Goal: Task Accomplishment & Management: Manage account settings

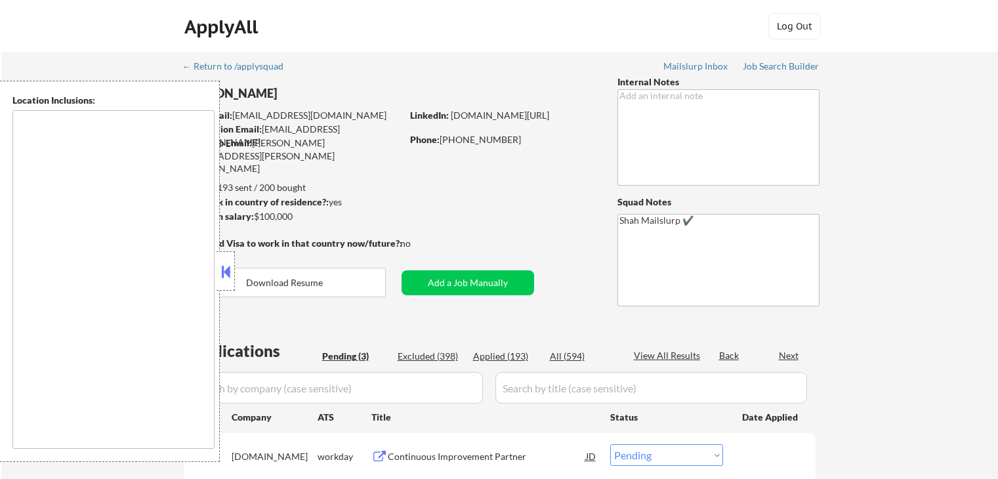
select select ""pending""
type textarea "[GEOGRAPHIC_DATA], [GEOGRAPHIC_DATA] [GEOGRAPHIC_DATA], [GEOGRAPHIC_DATA] [GEOG…"
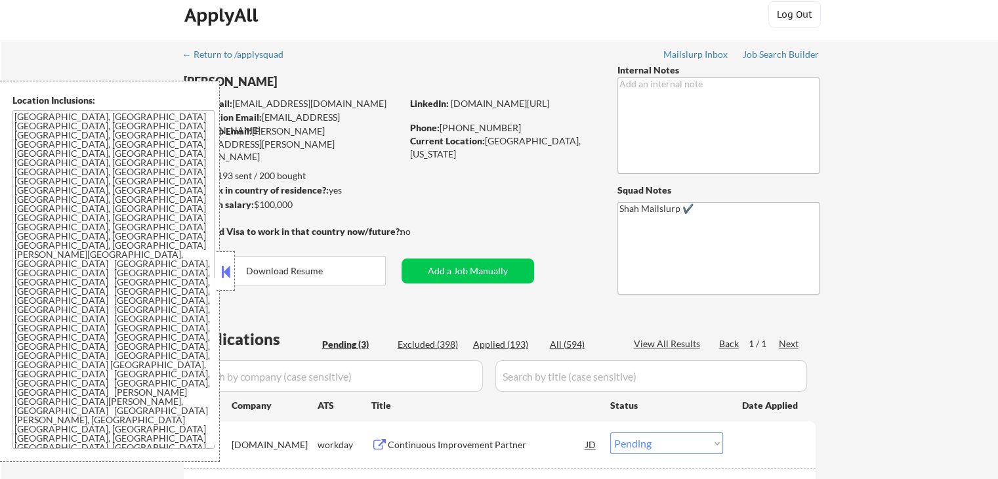
scroll to position [263, 0]
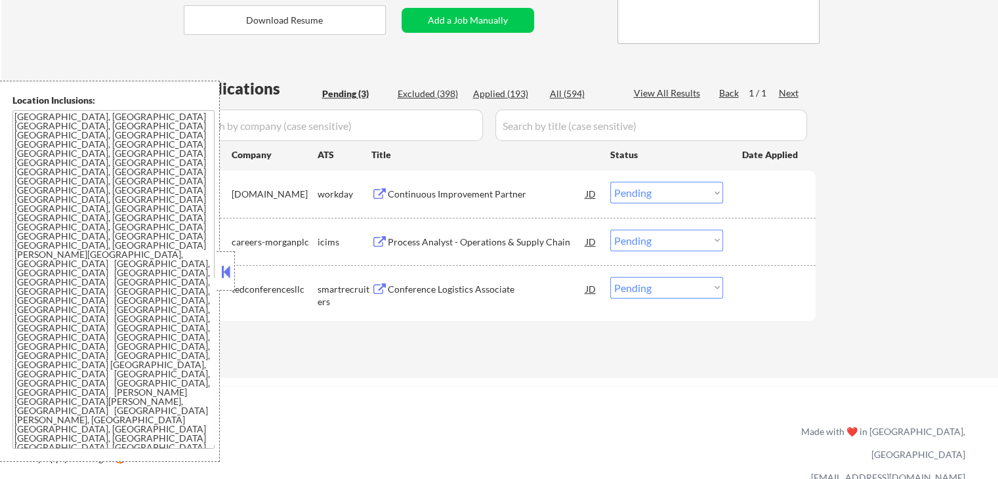
click at [422, 289] on div "Conference Logistics Associate" at bounding box center [487, 289] width 198 height 13
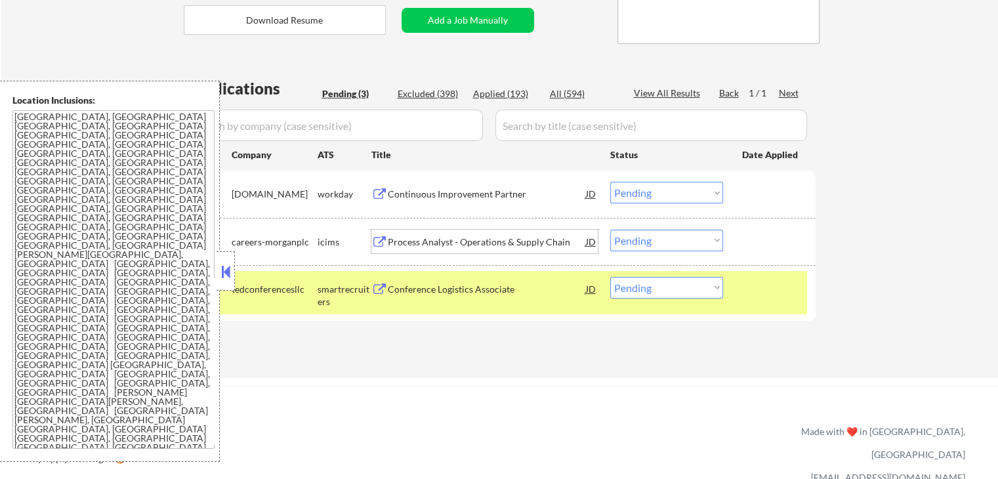
click at [410, 242] on div "Process Analyst - Operations & Supply Chain" at bounding box center [487, 242] width 198 height 13
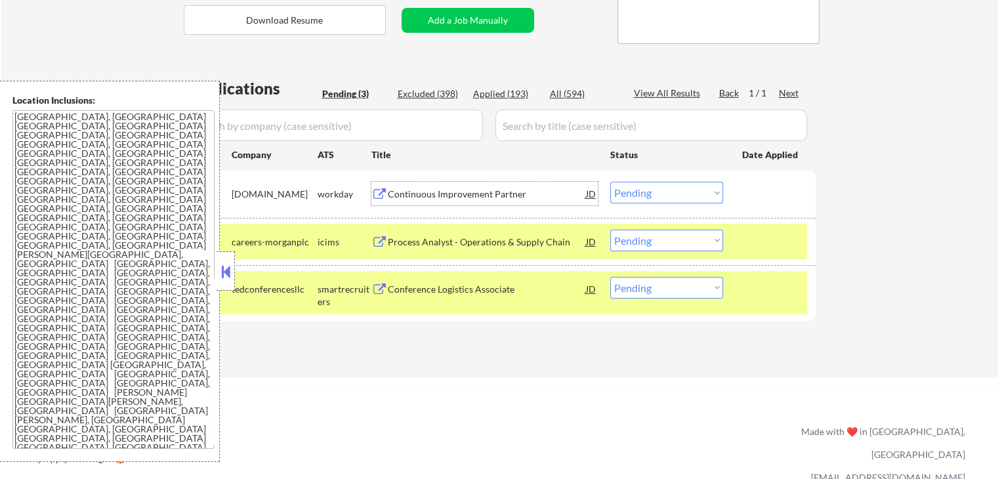
click at [423, 192] on div "Continuous Improvement Partner" at bounding box center [487, 194] width 198 height 13
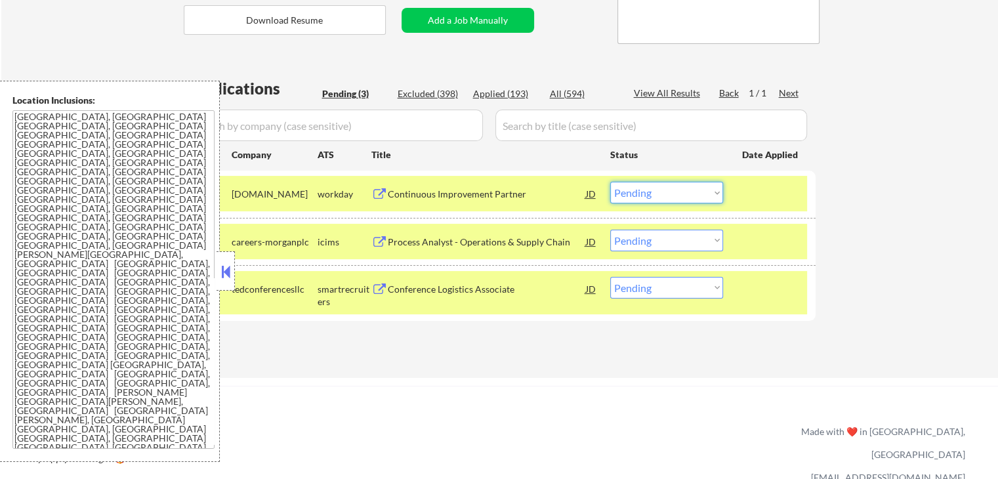
drag, startPoint x: 662, startPoint y: 191, endPoint x: 675, endPoint y: 202, distance: 17.2
click at [662, 191] on select "Choose an option... Pending Applied Excluded (Questions) Excluded (Expired) Exc…" at bounding box center [666, 193] width 113 height 22
click at [610, 182] on select "Choose an option... Pending Applied Excluded (Questions) Excluded (Expired) Exc…" at bounding box center [666, 193] width 113 height 22
select select ""pending""
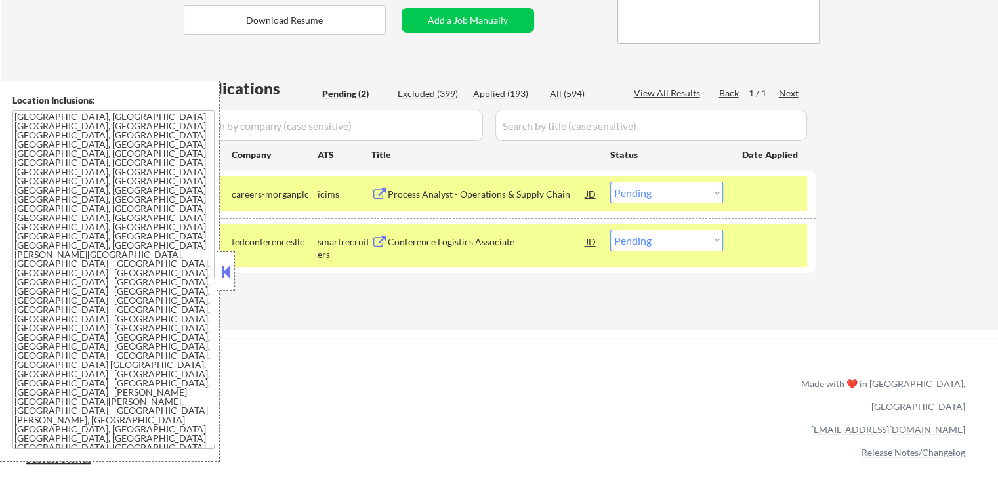
drag, startPoint x: 656, startPoint y: 234, endPoint x: 662, endPoint y: 249, distance: 16.2
click at [657, 234] on select "Choose an option... Pending Applied Excluded (Questions) Excluded (Expired) Exc…" at bounding box center [666, 241] width 113 height 22
select select ""applied""
click at [610, 230] on select "Choose an option... Pending Applied Excluded (Questions) Excluded (Expired) Exc…" at bounding box center [666, 241] width 113 height 22
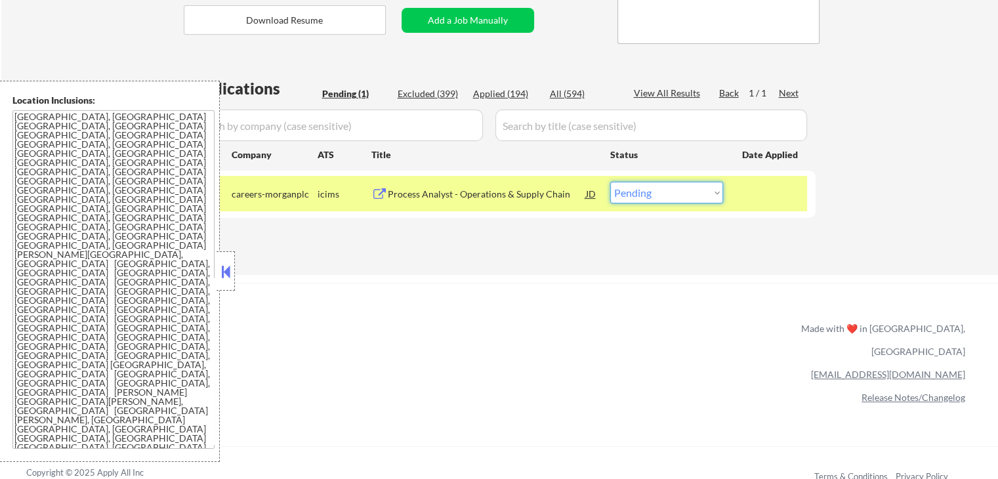
click at [680, 195] on select "Choose an option... Pending Applied Excluded (Questions) Excluded (Expired) Exc…" at bounding box center [666, 193] width 113 height 22
select select ""applied""
click at [610, 182] on select "Choose an option... Pending Applied Excluded (Questions) Excluded (Expired) Exc…" at bounding box center [666, 193] width 113 height 22
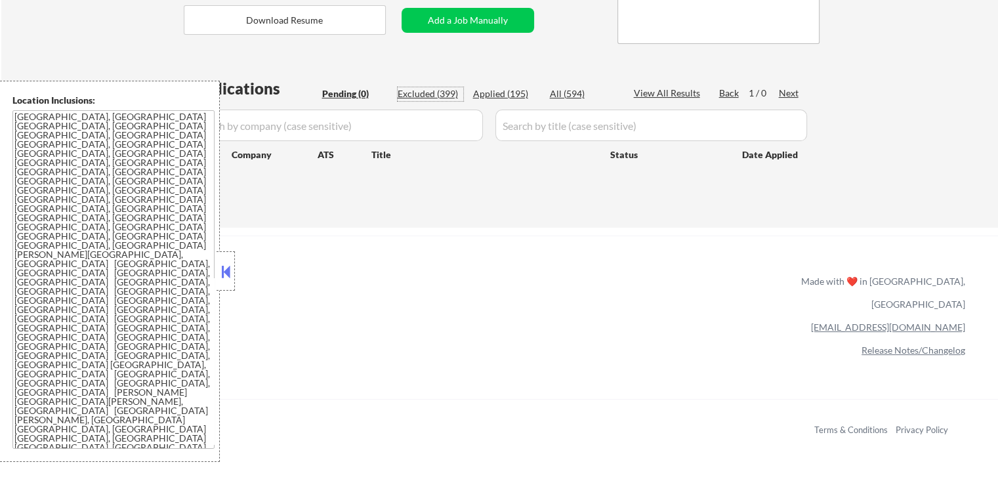
click at [438, 90] on div "Excluded (399)" at bounding box center [431, 93] width 66 height 13
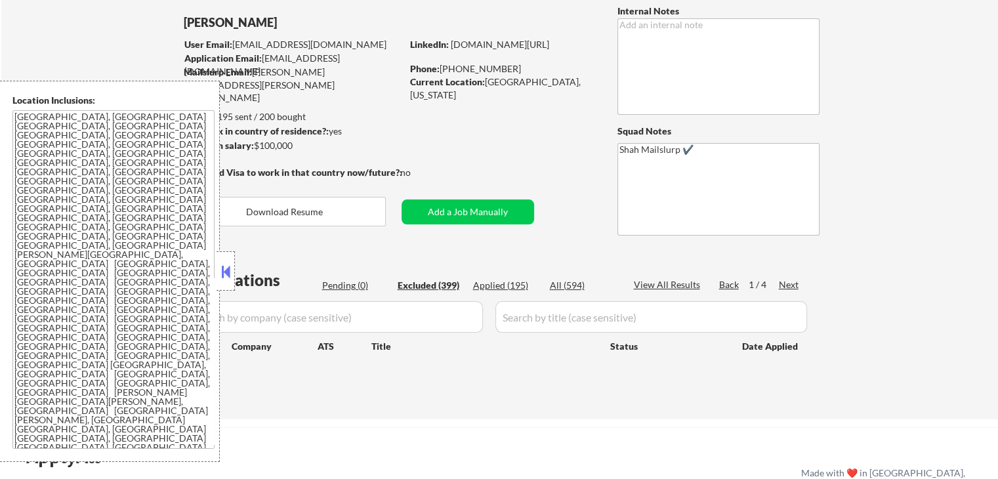
scroll to position [66, 0]
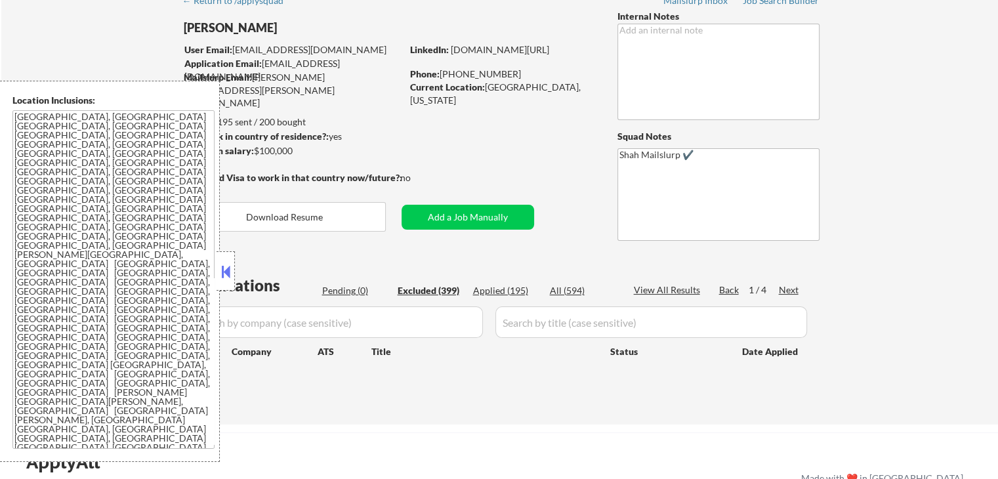
select select ""excluded__salary_""
select select ""excluded""
select select ""excluded__other_""
select select ""excluded__salary_""
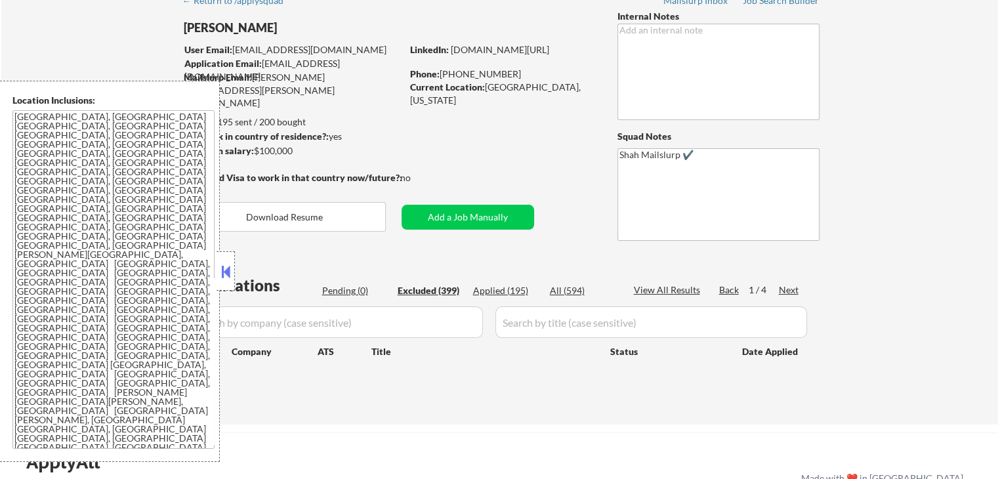
select select ""excluded__expired_""
select select ""excluded""
select select ""excluded__location_""
select select ""excluded__salary_""
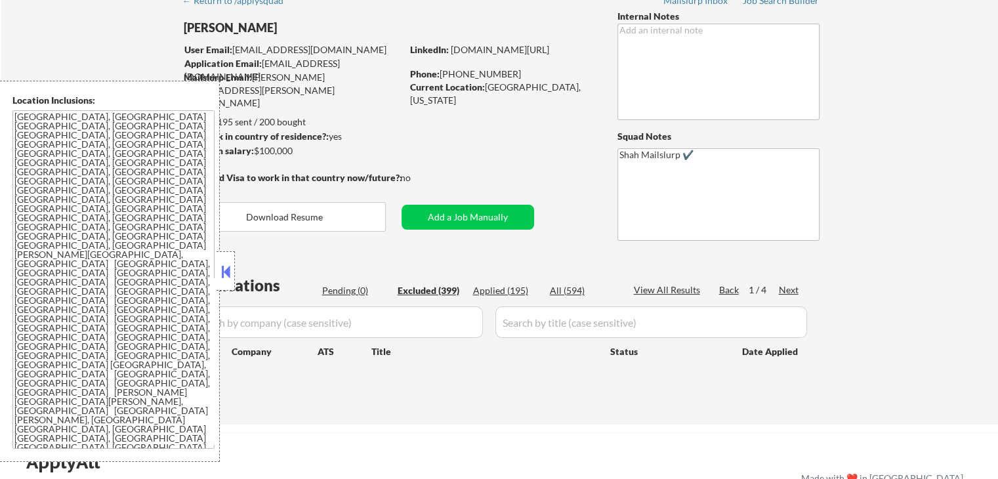
select select ""excluded""
select select ""excluded__salary_""
select select ""excluded__other_""
select select ""excluded""
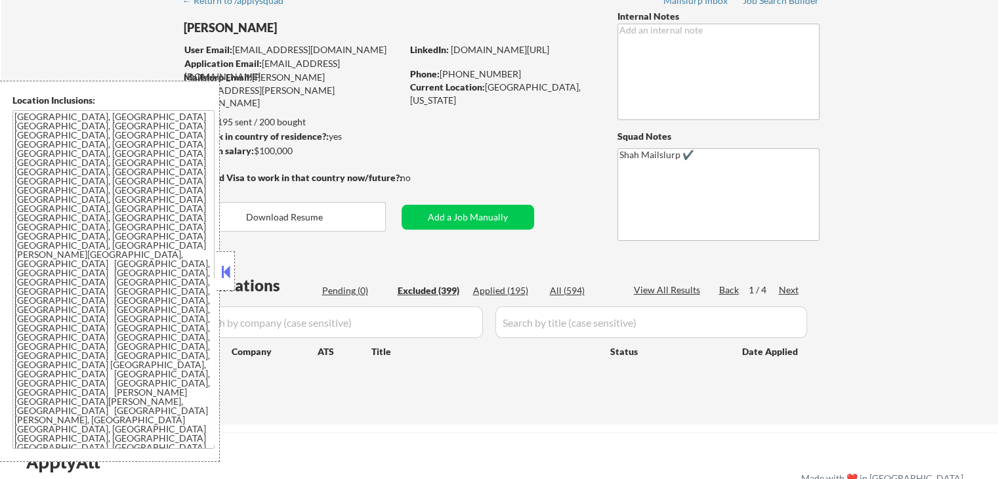
select select ""excluded__expired_""
select select ""excluded__location_""
select select ""excluded__expired_""
select select ""excluded""
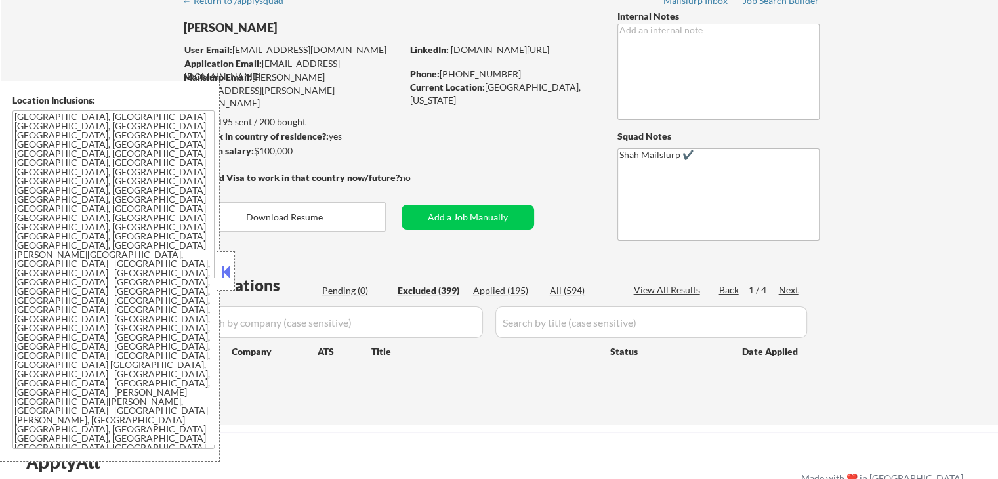
select select ""excluded__location_""
select select ""excluded__salary_""
select select ""excluded__expired_""
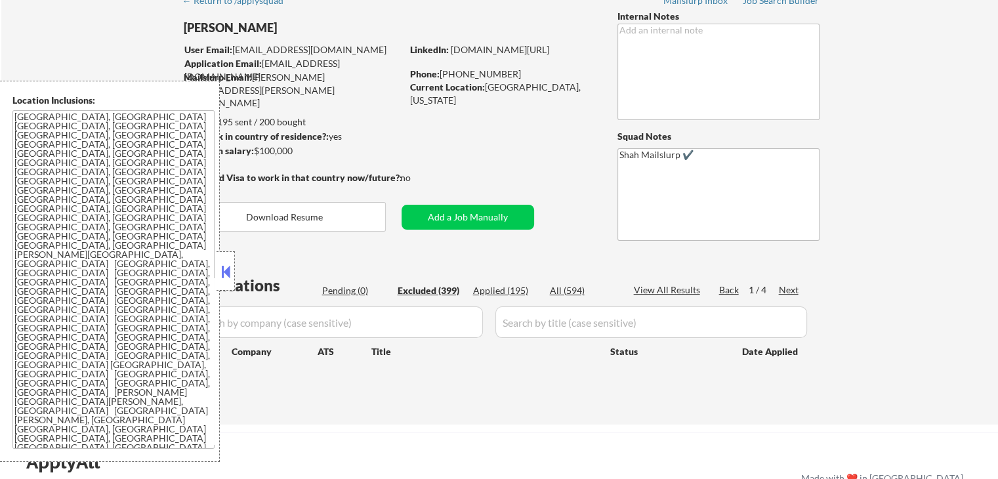
select select ""excluded__location_""
select select ""excluded__expired_""
select select ""excluded__salary_""
select select ""excluded__expired_""
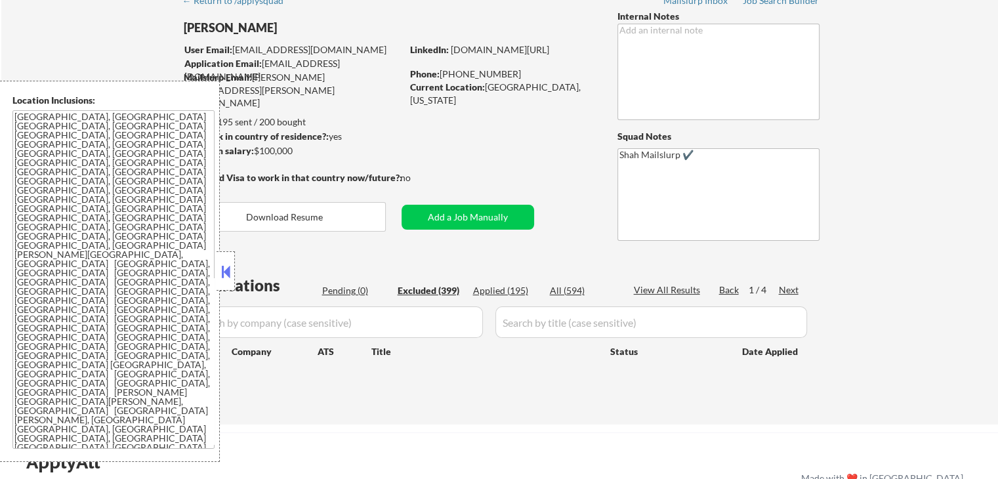
select select ""excluded__location_""
select select ""excluded""
select select ""excluded__location_""
select select ""excluded__expired_""
select select ""excluded__location_""
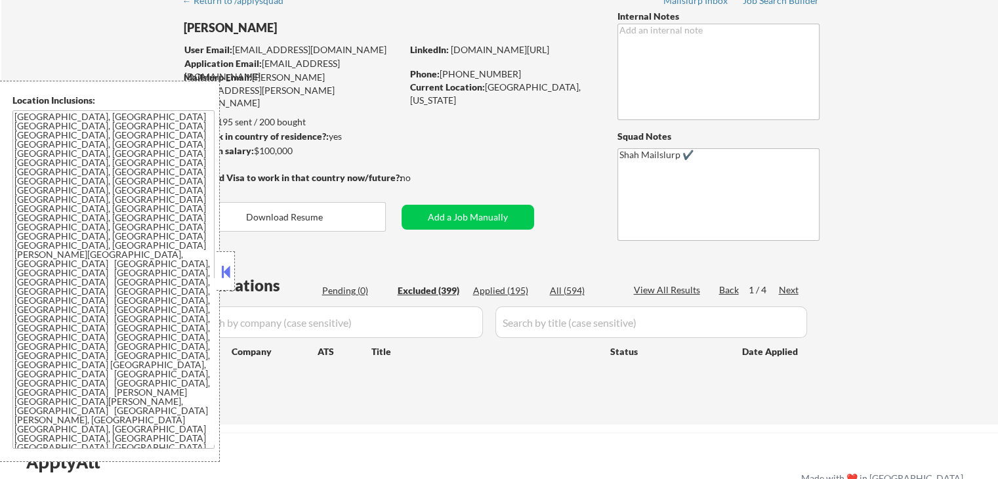
select select ""excluded__location_""
select select ""excluded__salary_""
select select ""excluded__expired_""
select select ""excluded__salary_""
select select ""excluded__location_""
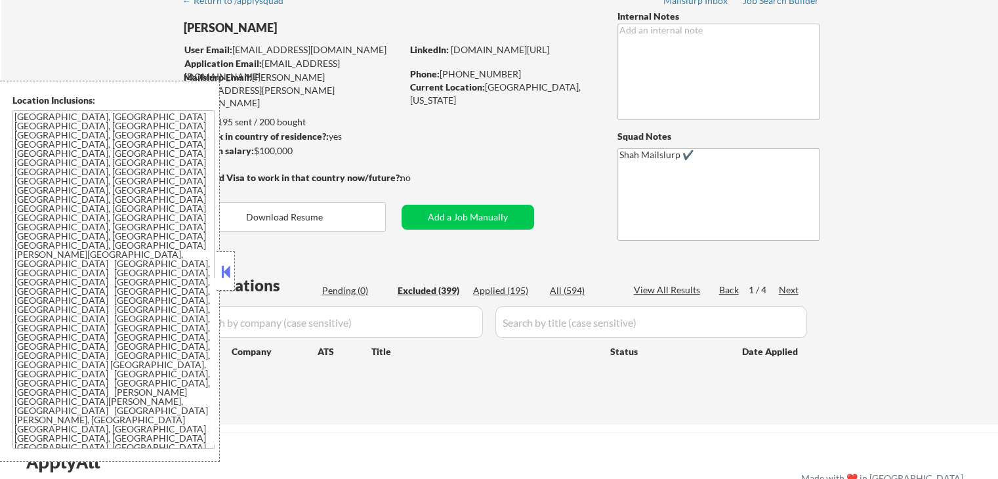
select select ""excluded__salary_""
select select ""excluded""
select select ""excluded__salary_""
select select ""excluded__location_""
select select ""excluded__salary_""
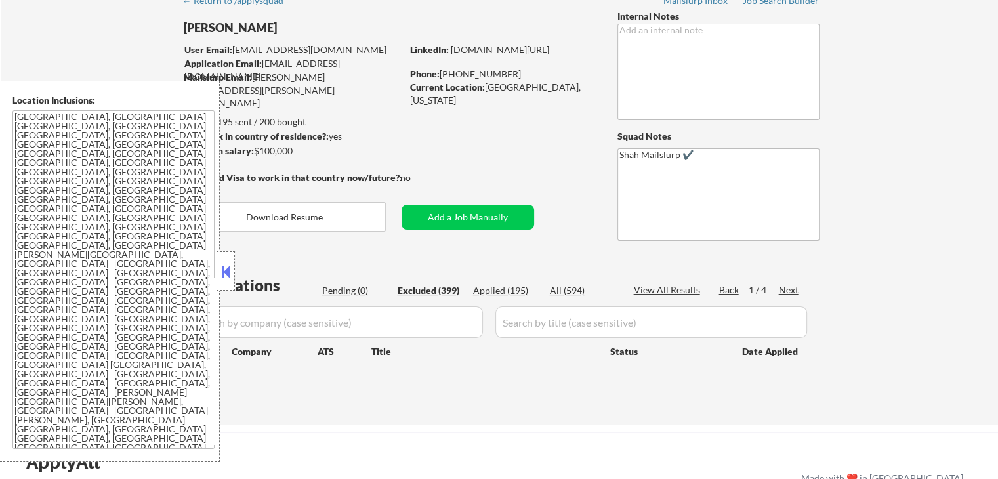
select select ""excluded__location_""
select select ""excluded__salary_""
select select ""excluded__location_""
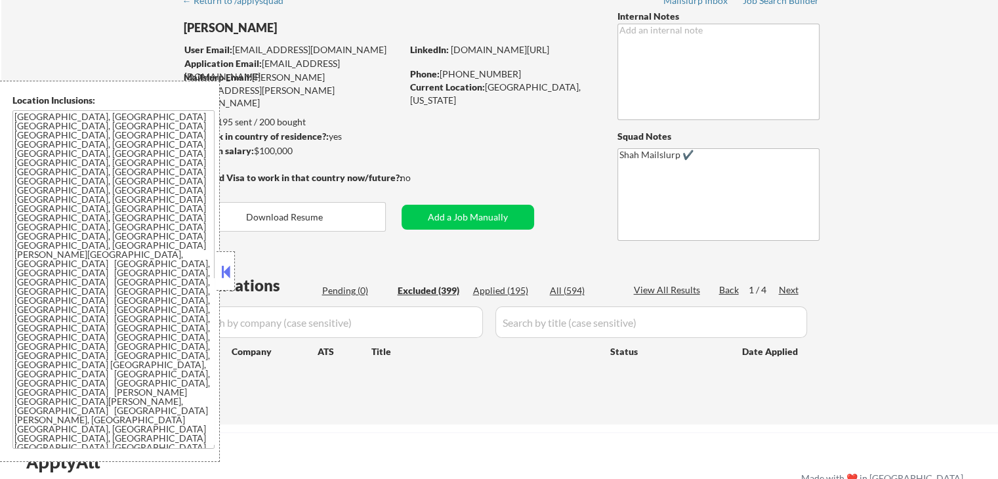
select select ""excluded""
select select ""excluded__location_""
select select ""excluded""
select select ""excluded__salary_""
select select ""excluded__location_""
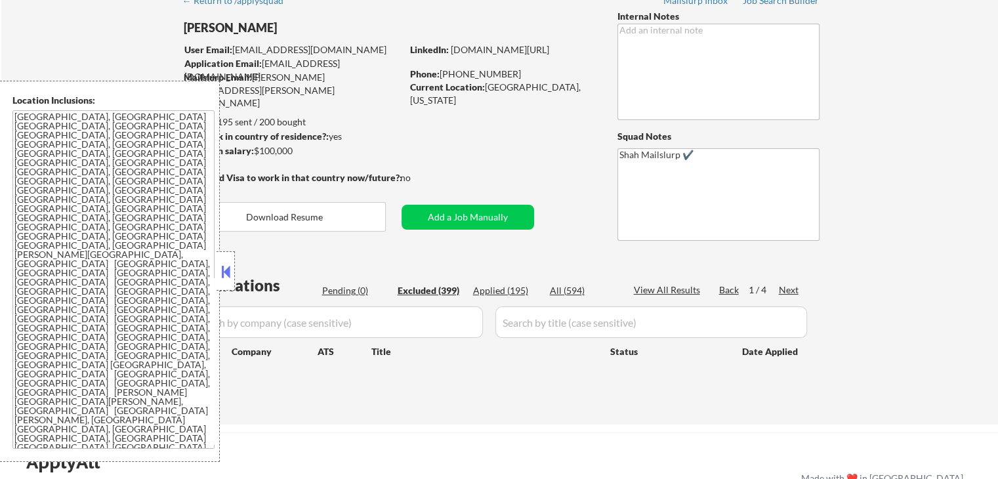
select select ""excluded__expired_""
select select ""excluded__other_""
select select ""excluded__salary_""
select select ""excluded""
select select ""excluded__other_""
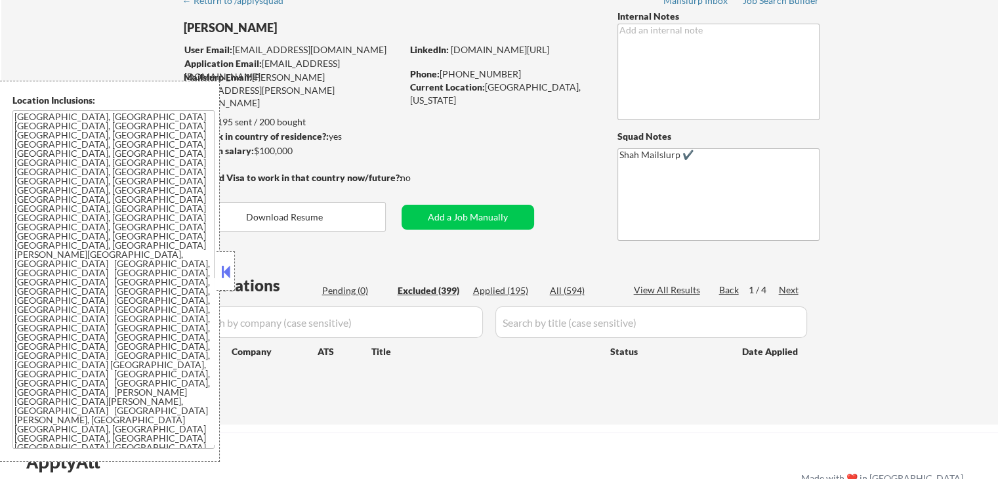
select select ""excluded""
select select ""excluded__expired_""
select select ""excluded__location_""
select select ""excluded__expired_""
select select ""excluded__other_""
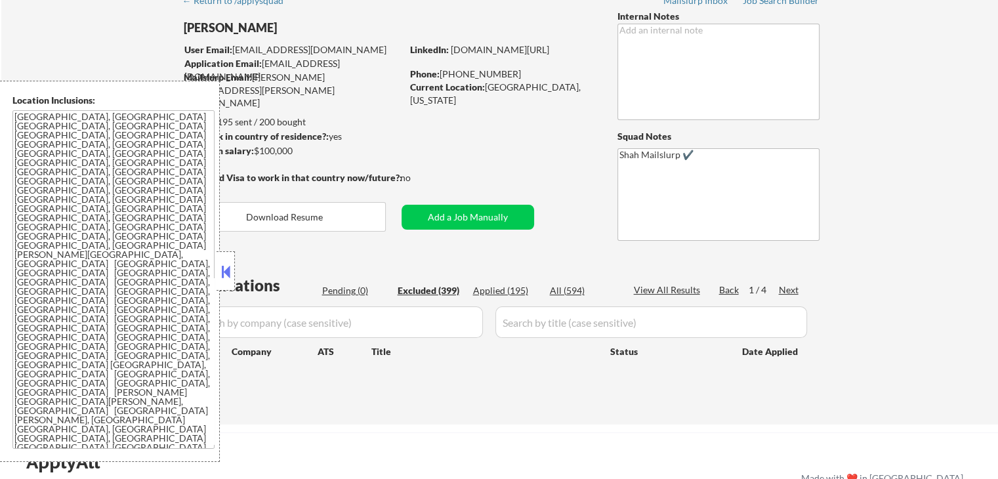
select select ""excluded__salary_""
select select ""excluded__location_""
select select ""excluded__other_""
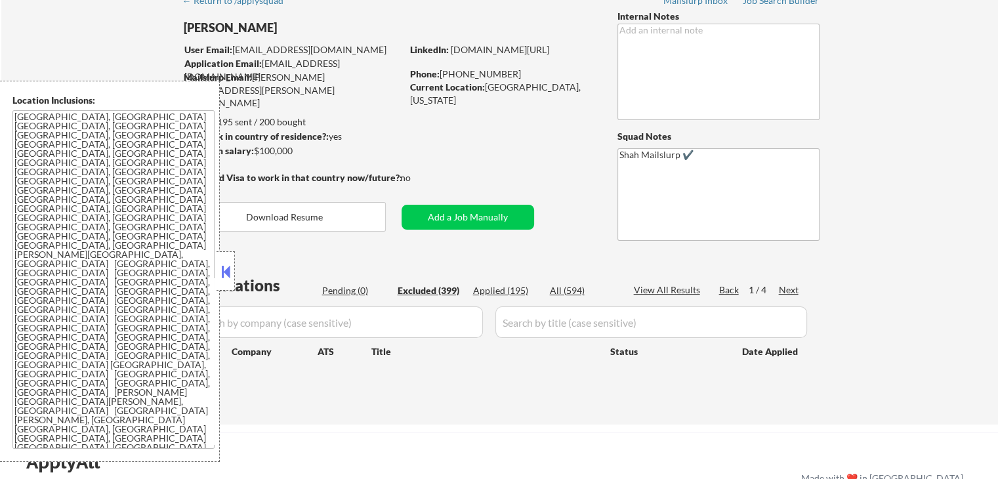
select select ""excluded__location_""
select select ""excluded__expired_""
select select ""excluded""
select select ""excluded__location_""
select select ""excluded__salary_""
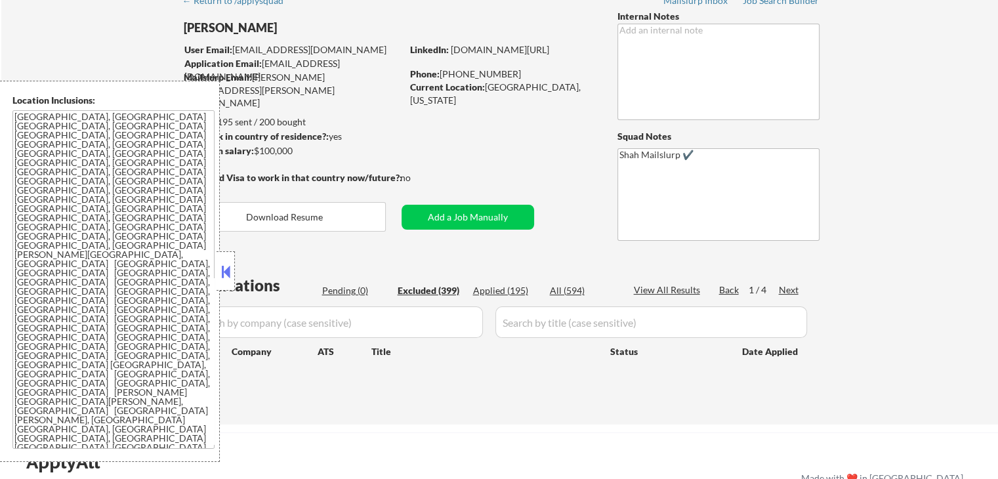
select select ""excluded""
select select ""excluded__salary_""
select select ""excluded__other_""
select select ""excluded__location_""
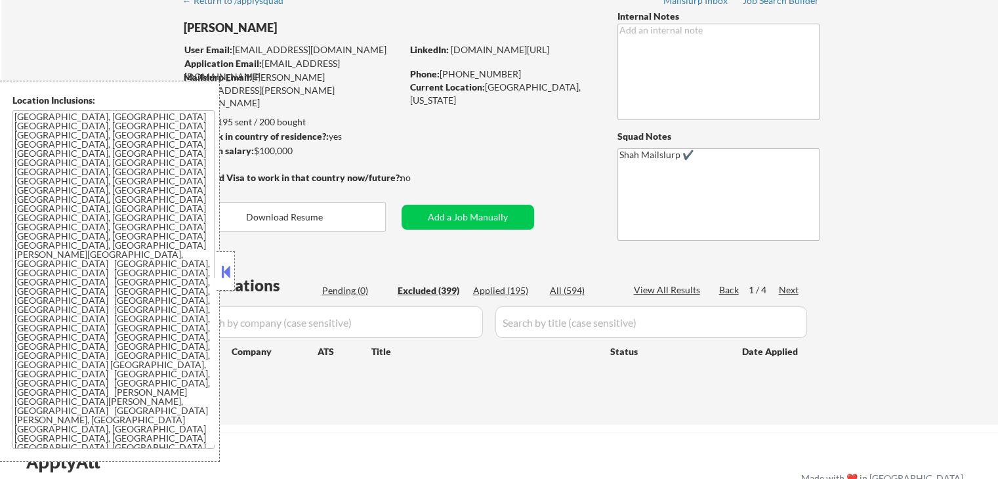
select select ""excluded__location_""
select select ""excluded__salary_""
select select ""excluded__other_""
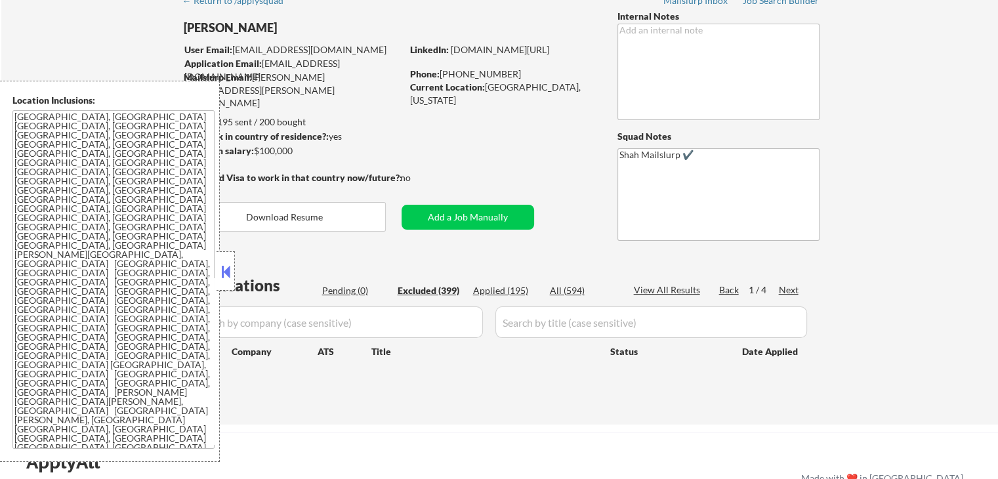
select select ""excluded__expired_""
select select ""excluded__salary_""
select select ""excluded""
select select ""excluded__location_""
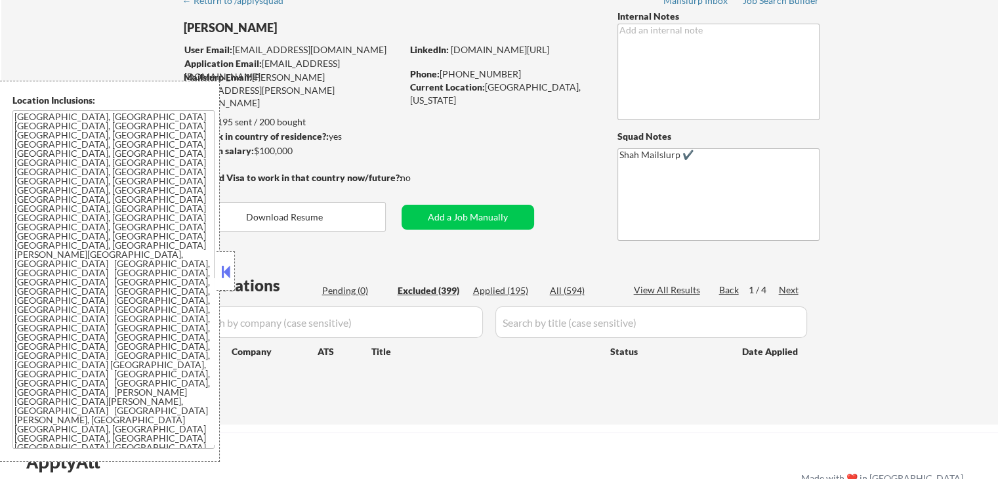
select select ""excluded__expired_""
select select ""excluded""
select select ""excluded__salary_""
select select ""excluded__location_""
select select ""excluded__expired_""
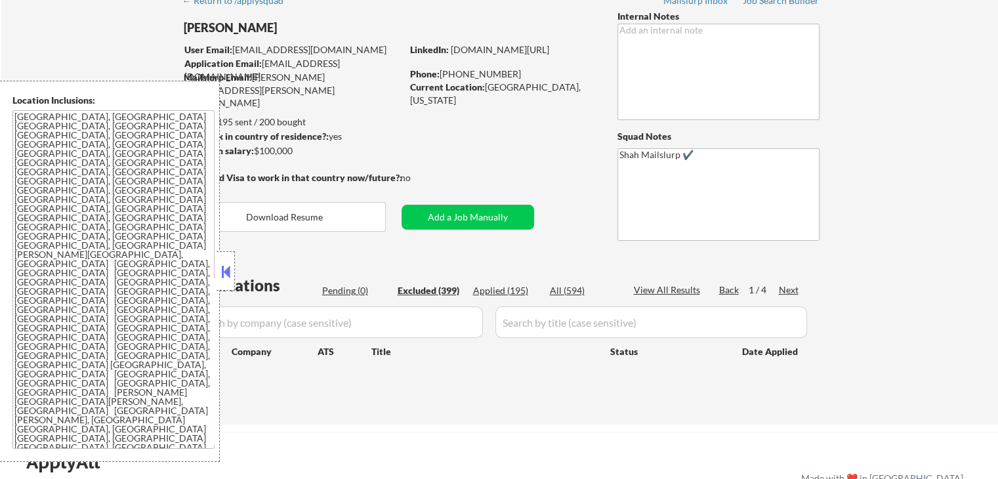
select select ""excluded__salary_""
select select ""excluded__expired_""
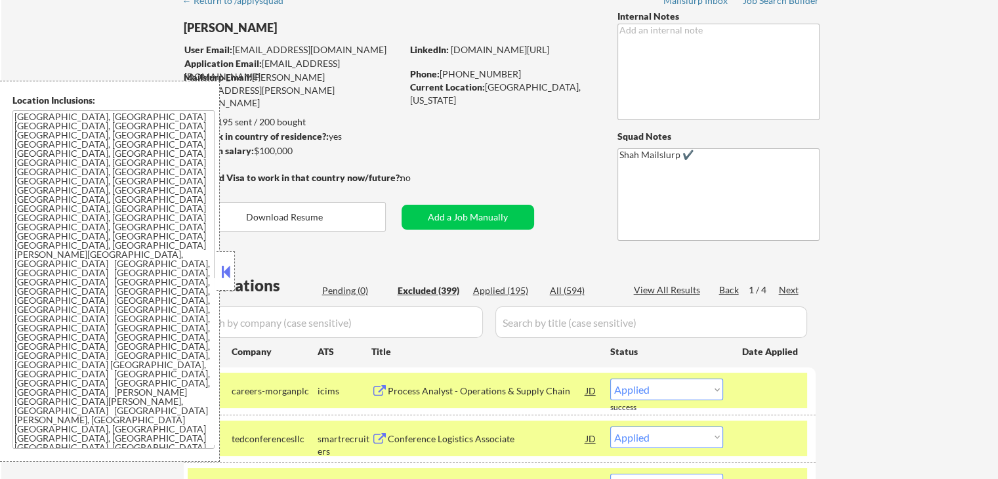
select select ""excluded__other_""
select select ""excluded__salary_""
select select ""excluded""
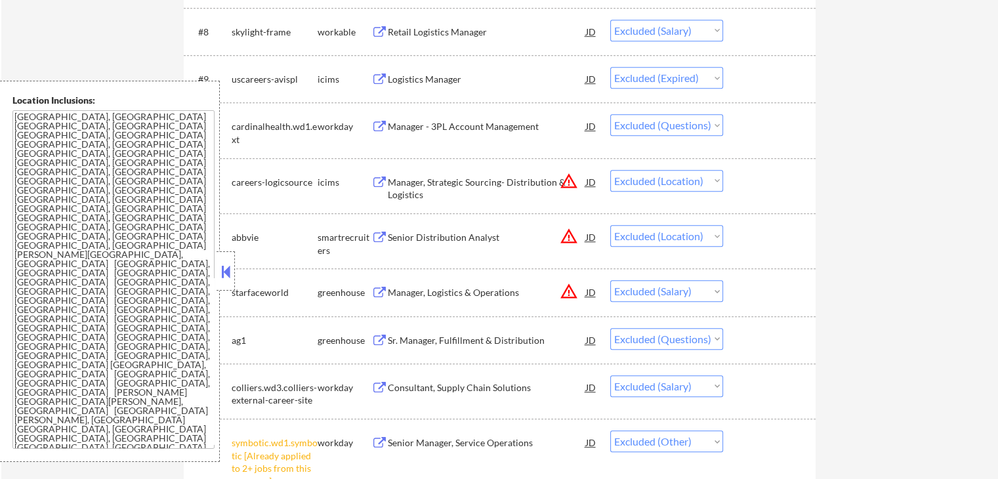
scroll to position [788, 0]
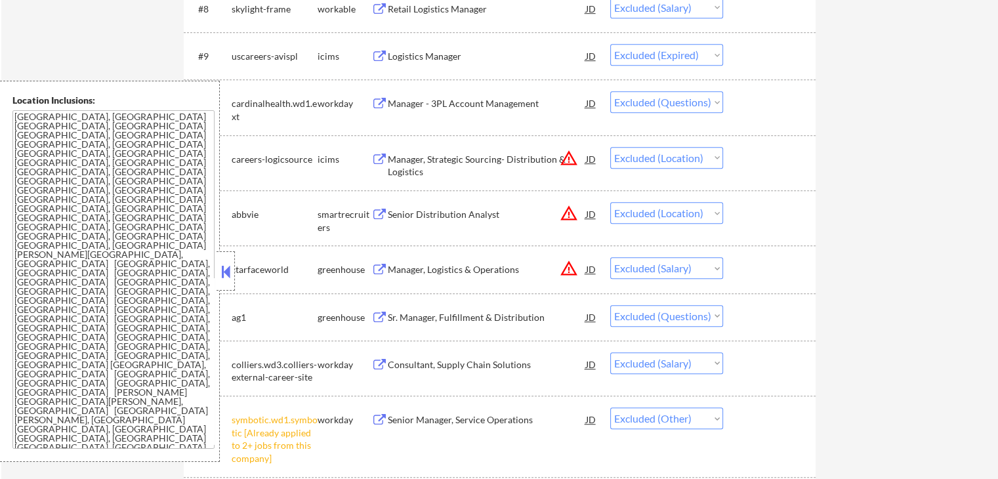
click at [386, 214] on button at bounding box center [379, 215] width 16 height 12
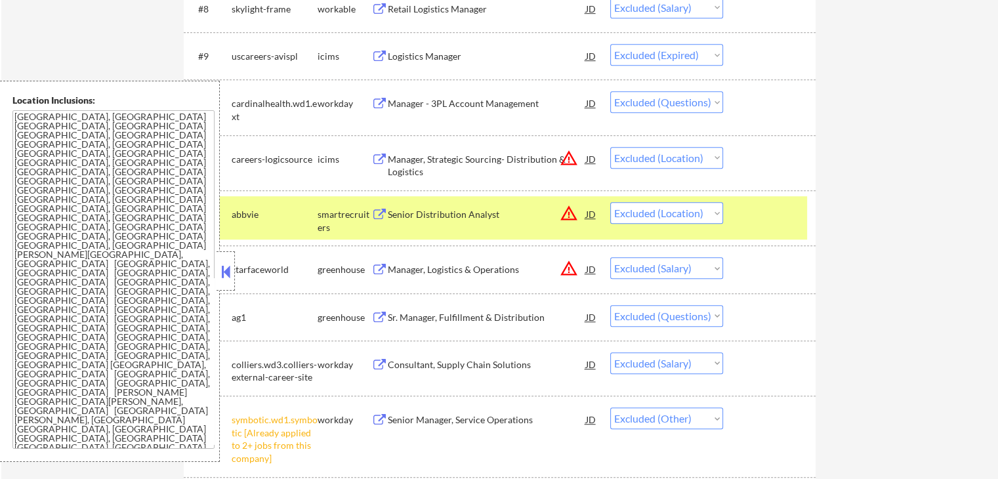
click at [391, 156] on div "Manager, Strategic Sourcing- Distribution & Logistics" at bounding box center [487, 166] width 198 height 26
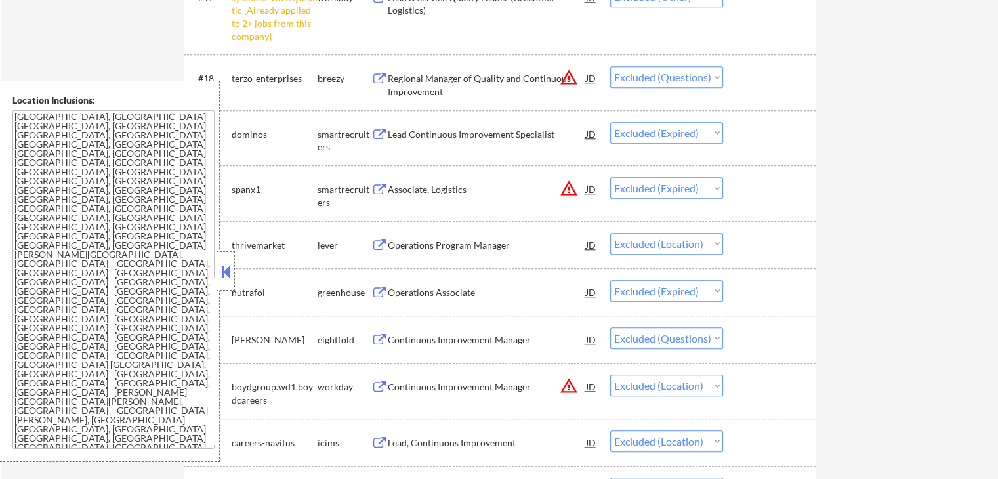
scroll to position [1313, 0]
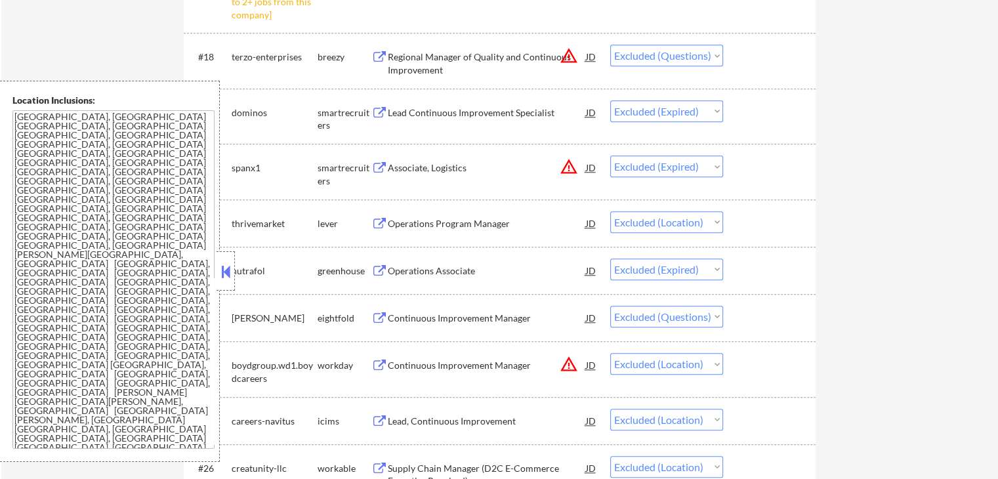
click at [399, 224] on div "Operations Program Manager" at bounding box center [487, 223] width 198 height 13
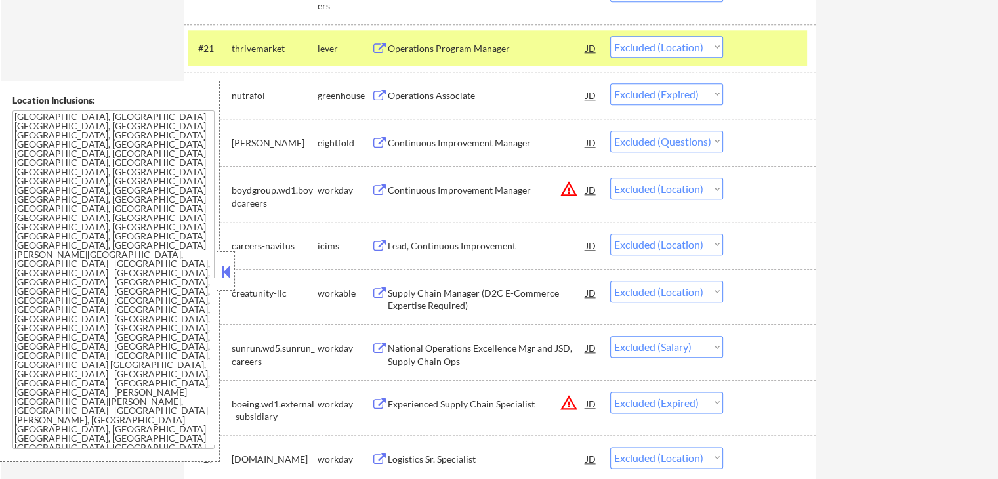
scroll to position [1510, 0]
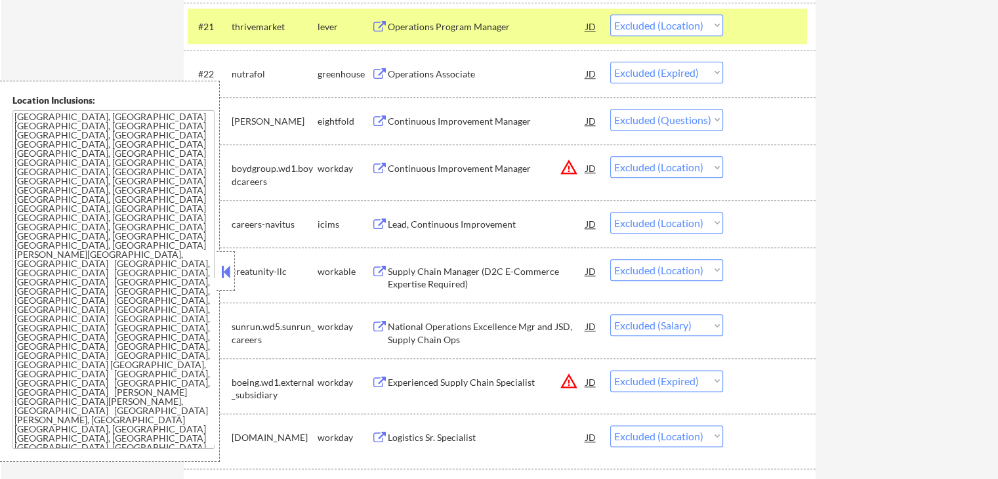
click at [396, 171] on div "Continuous Improvement Manager" at bounding box center [487, 168] width 198 height 13
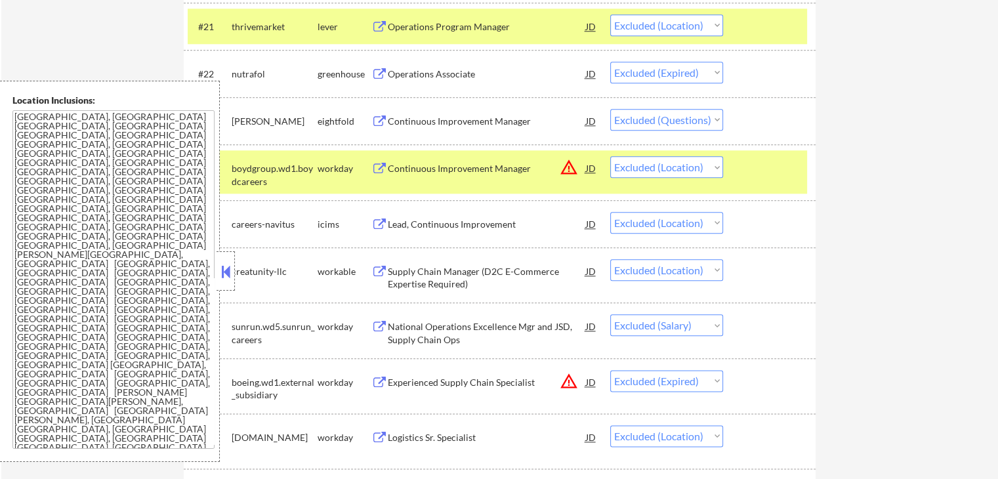
click at [402, 222] on div "Lead, Continuous Improvement" at bounding box center [487, 224] width 198 height 13
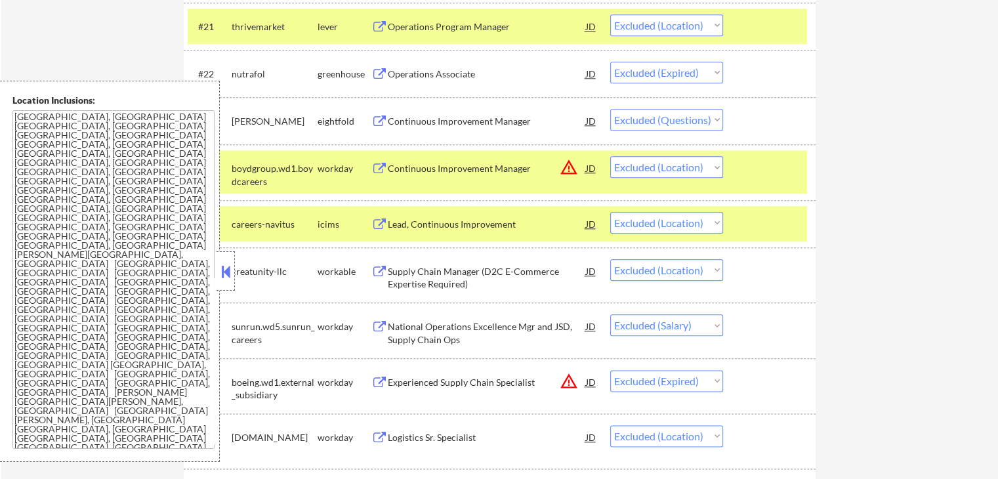
click at [419, 266] on div "Supply Chain Manager (D2C E-Commerce Expertise Required)" at bounding box center [487, 278] width 198 height 26
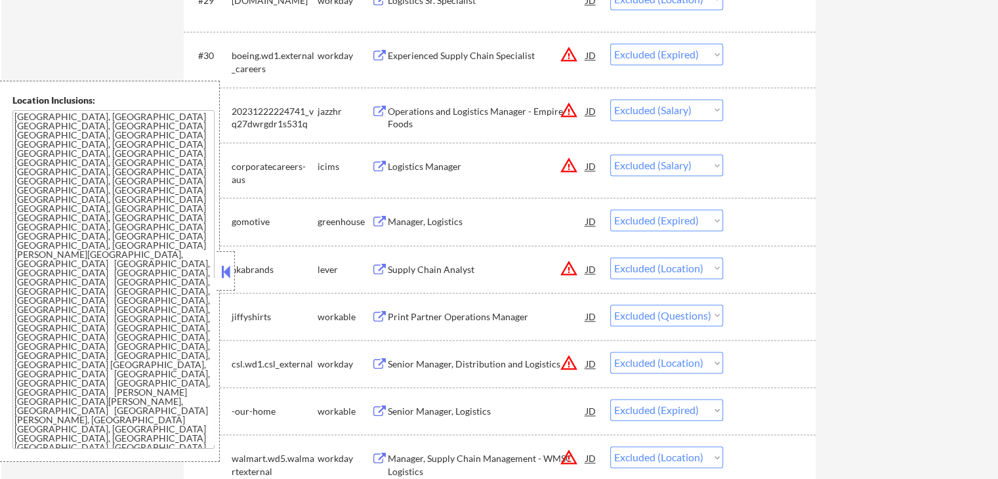
scroll to position [1969, 0]
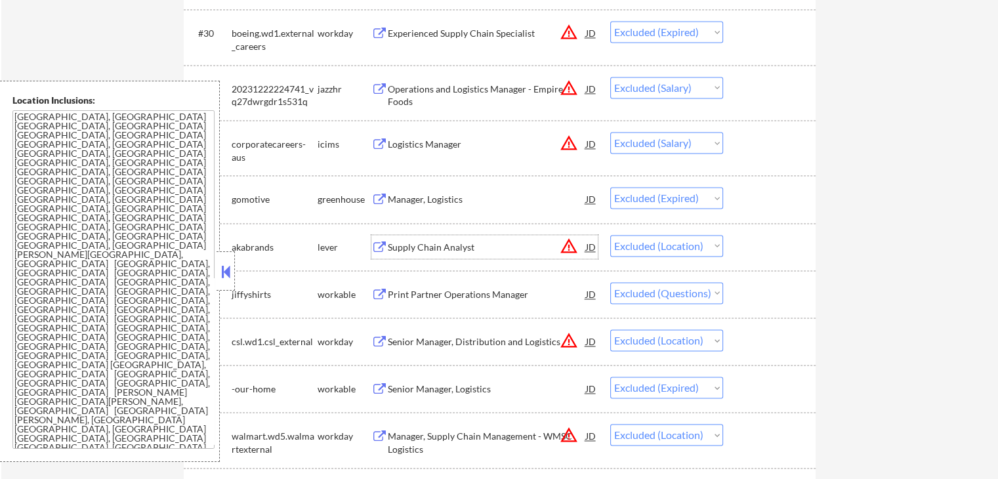
click at [400, 245] on div "Supply Chain Analyst" at bounding box center [487, 247] width 198 height 13
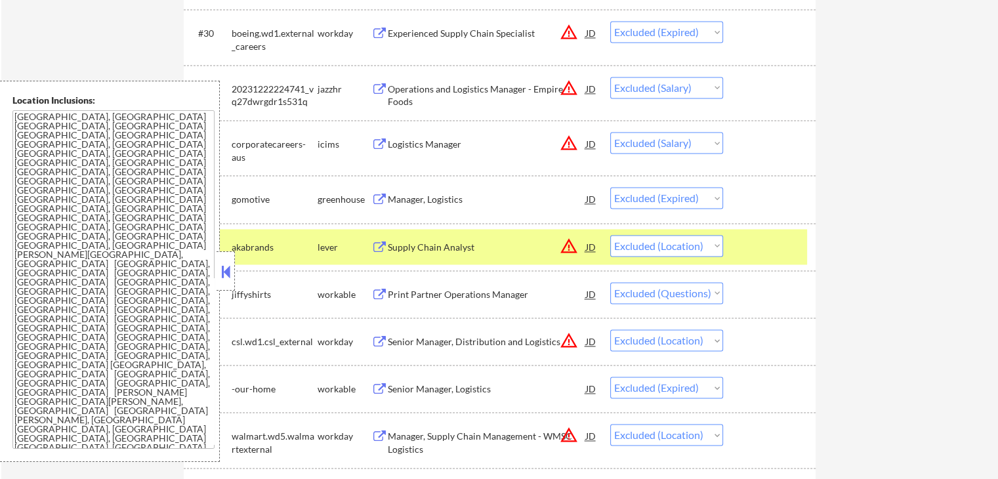
scroll to position [2100, 0]
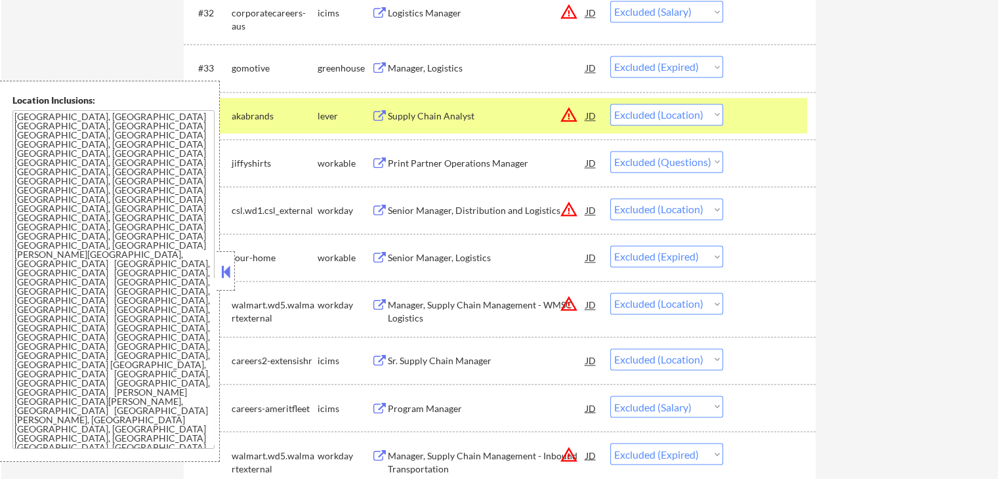
click at [416, 209] on div "Senior Manager, Distribution and Logistics" at bounding box center [487, 210] width 198 height 13
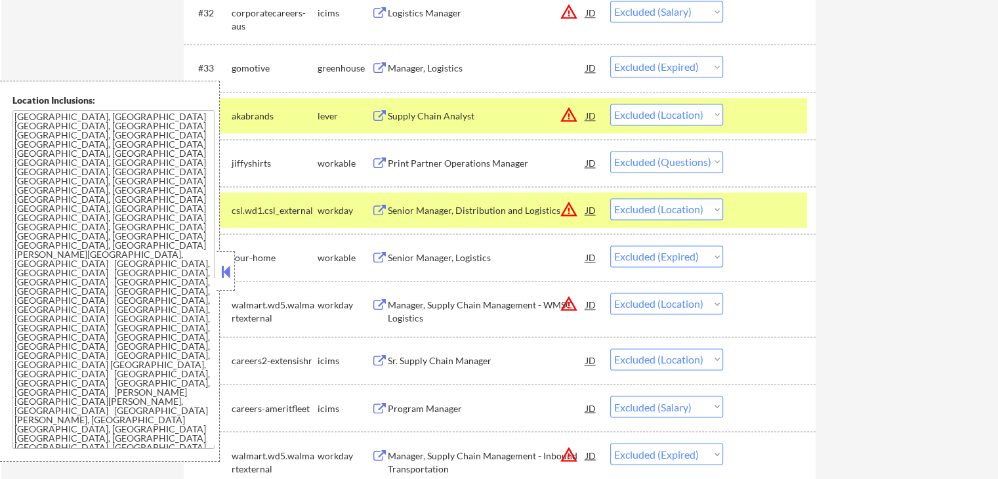
click at [451, 302] on div "Manager, Supply Chain Management - WMSC Logistics" at bounding box center [487, 312] width 198 height 26
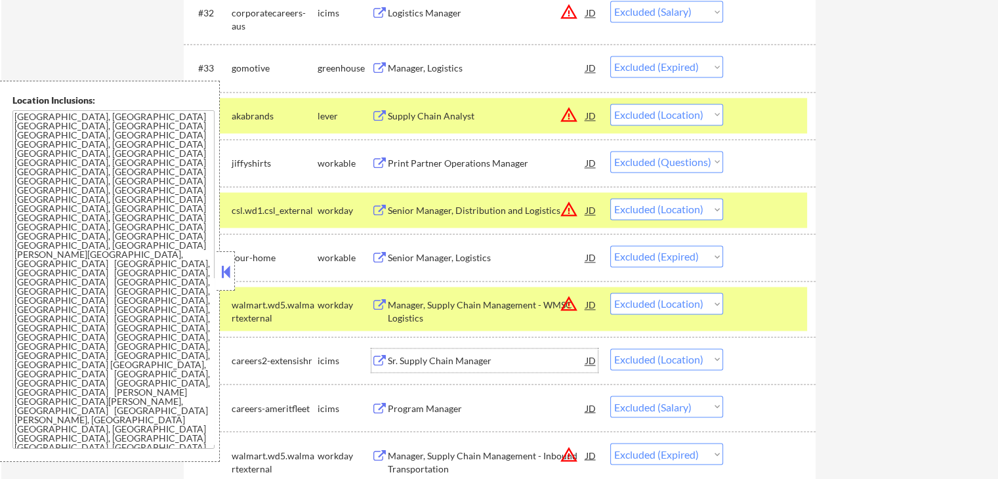
click at [477, 352] on div "Sr. Supply Chain Manager" at bounding box center [487, 361] width 198 height 24
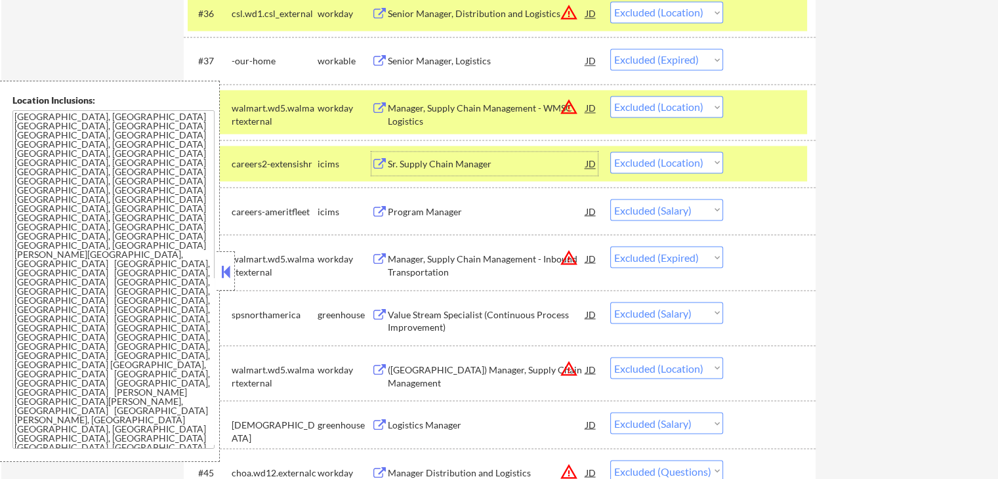
scroll to position [2429, 0]
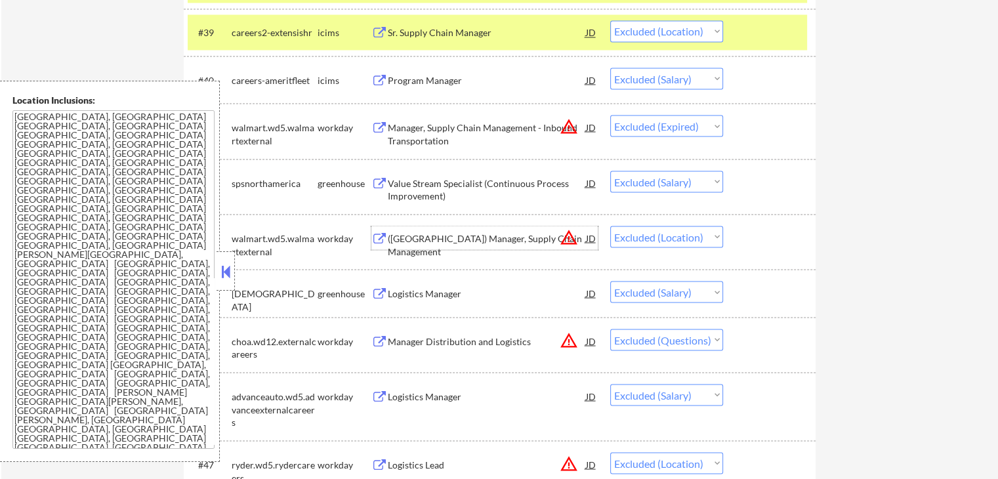
click at [440, 232] on div "([GEOGRAPHIC_DATA]) Manager, Supply Chain Management" at bounding box center [487, 245] width 198 height 26
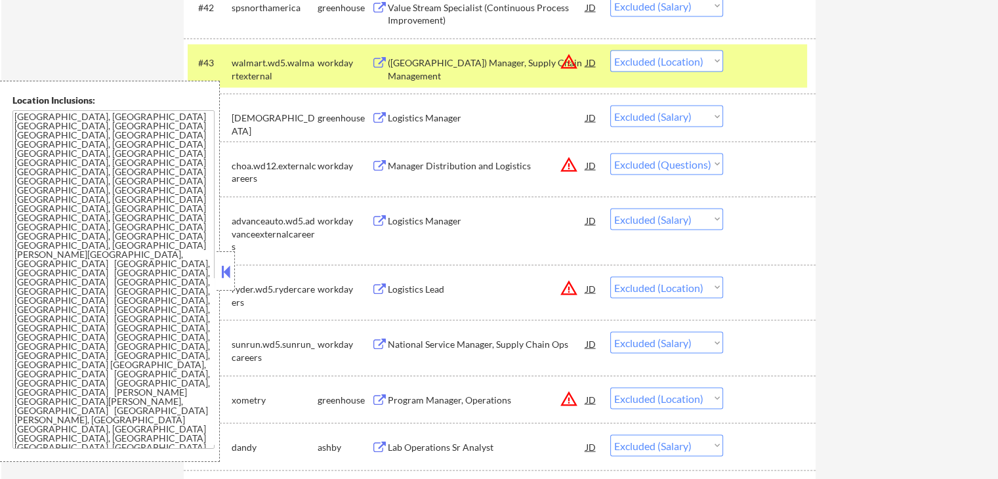
scroll to position [2625, 0]
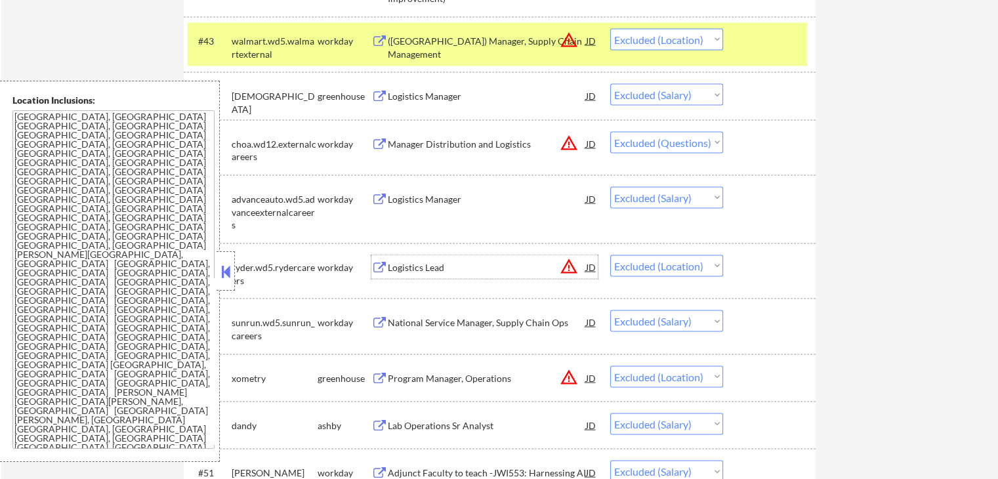
click at [427, 267] on div "Logistics Lead" at bounding box center [487, 267] width 198 height 13
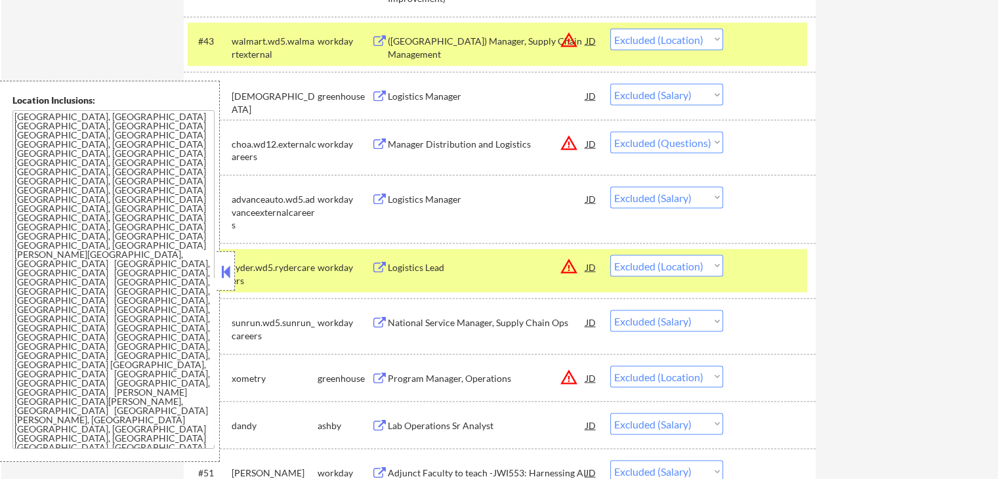
scroll to position [2757, 0]
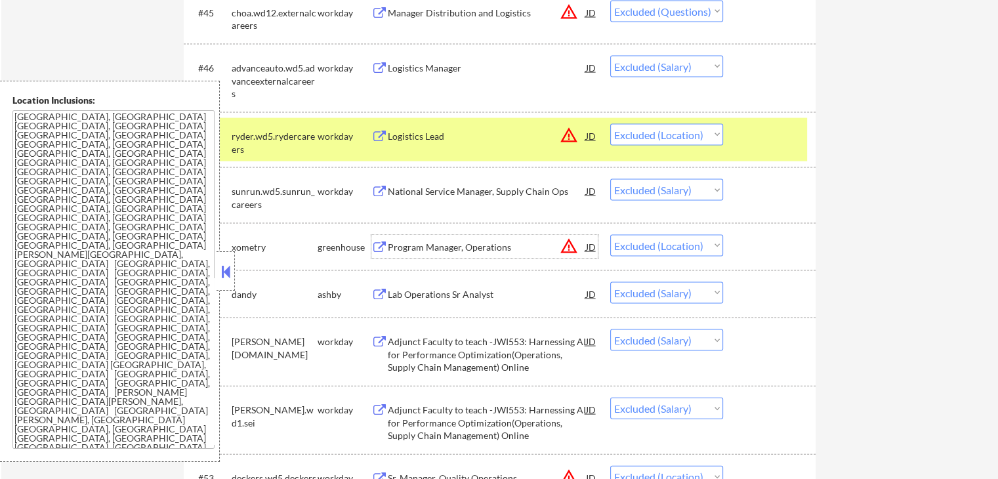
click at [460, 242] on div "Program Manager, Operations" at bounding box center [487, 247] width 198 height 13
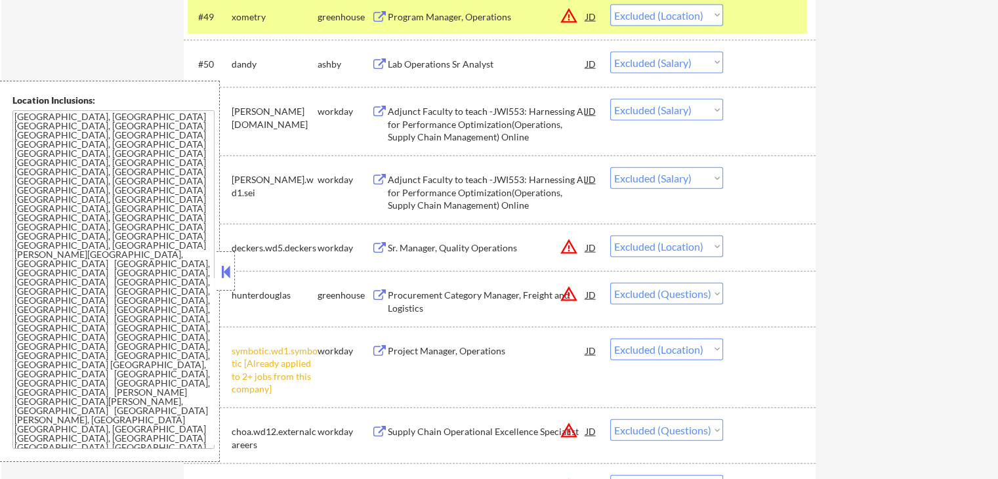
scroll to position [3019, 0]
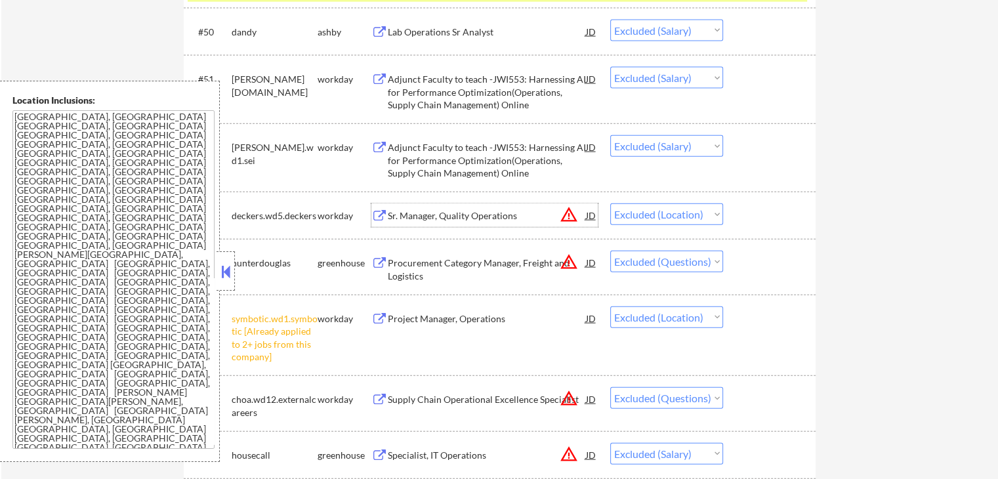
click at [408, 219] on div "Sr. Manager, Quality Operations" at bounding box center [487, 215] width 198 height 13
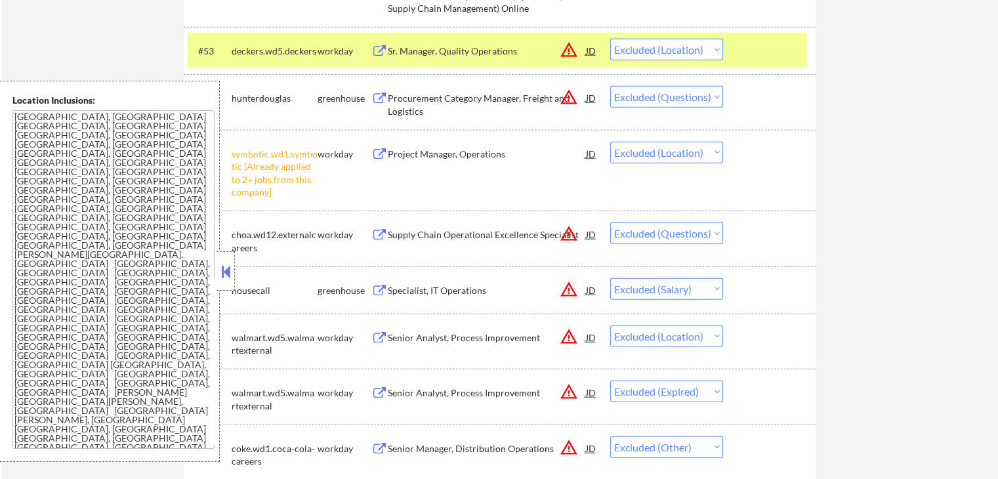
scroll to position [3216, 0]
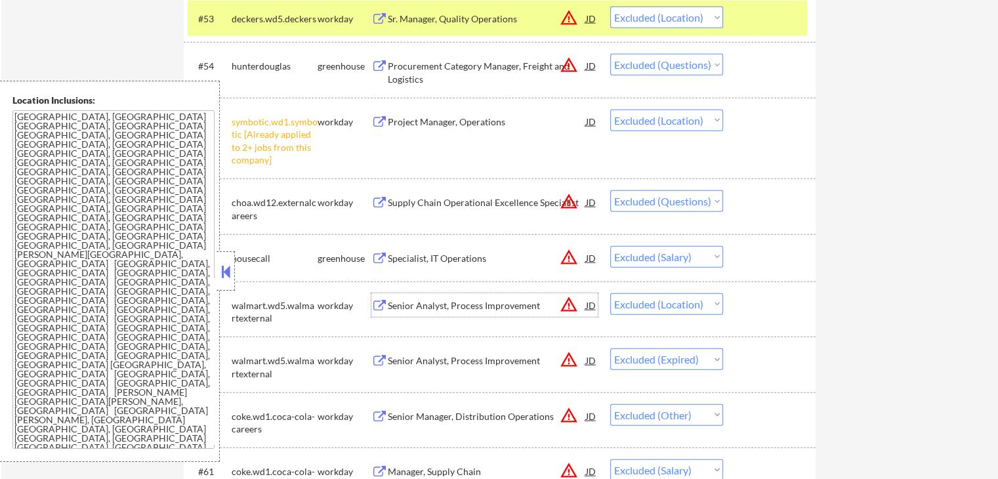
click at [425, 305] on div "Senior Analyst, Process Improvement" at bounding box center [487, 305] width 198 height 13
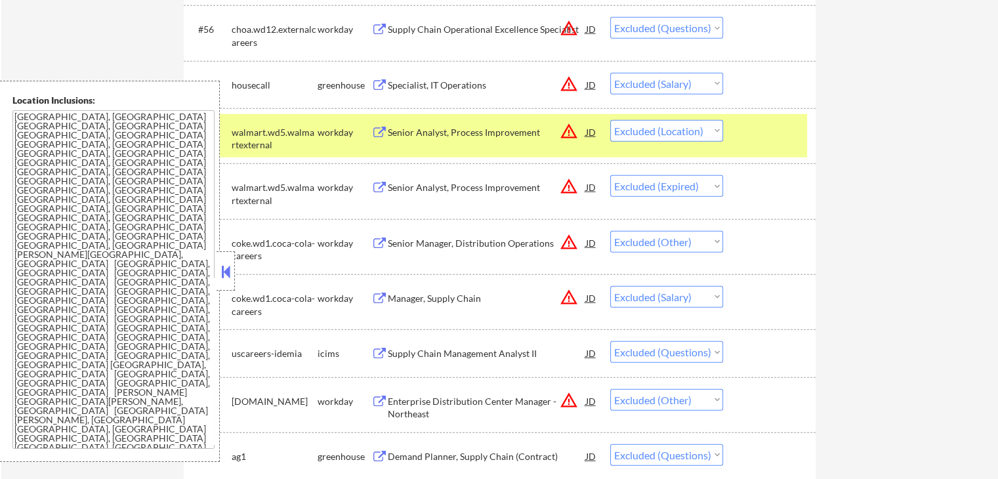
scroll to position [3413, 0]
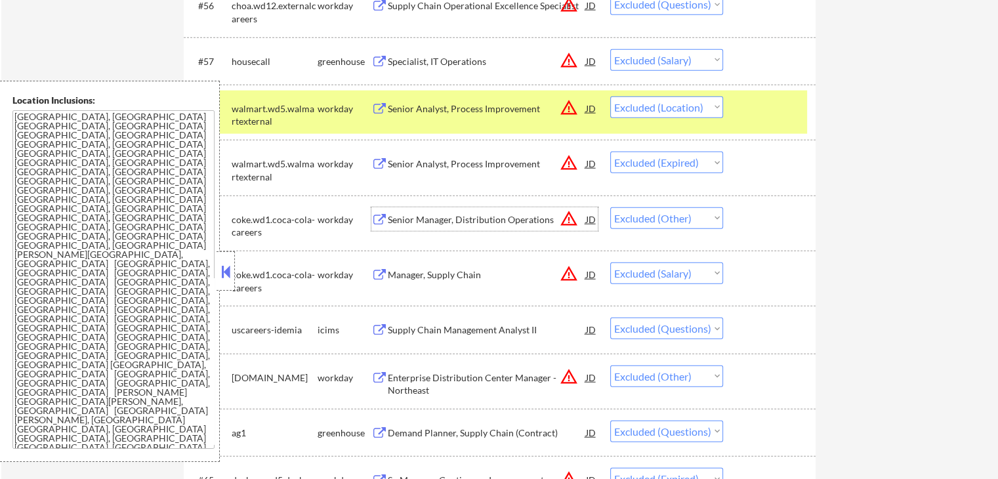
click at [423, 224] on div "Senior Manager, Distribution Operations" at bounding box center [487, 219] width 198 height 13
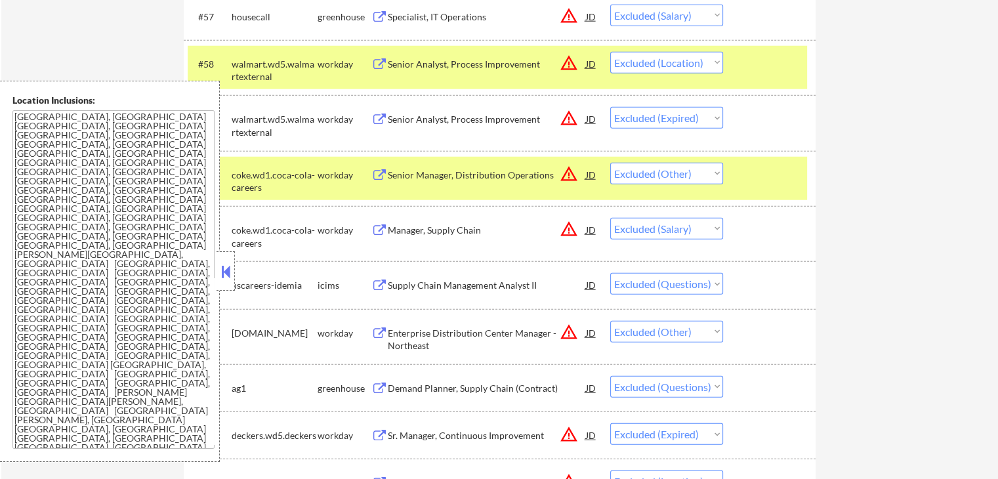
scroll to position [3479, 0]
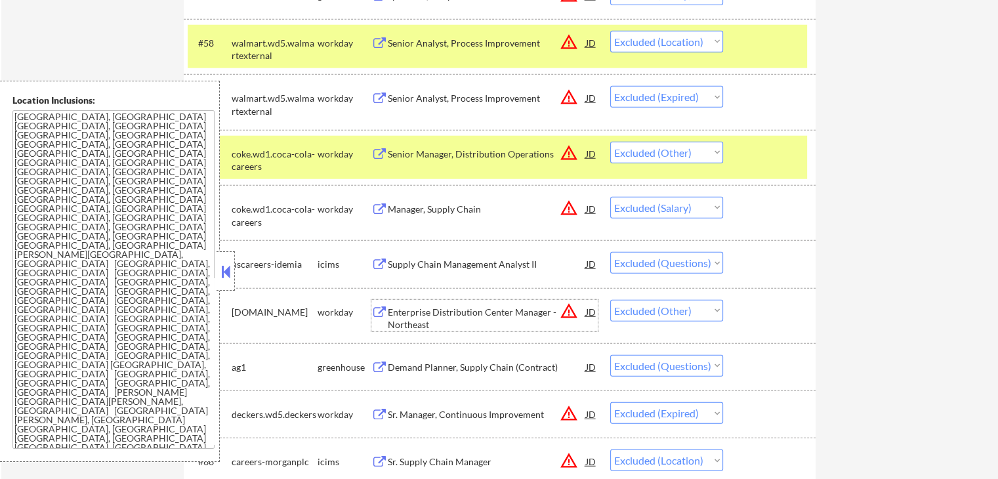
click at [431, 311] on div "Enterprise Distribution Center Manager - Northeast" at bounding box center [487, 319] width 198 height 26
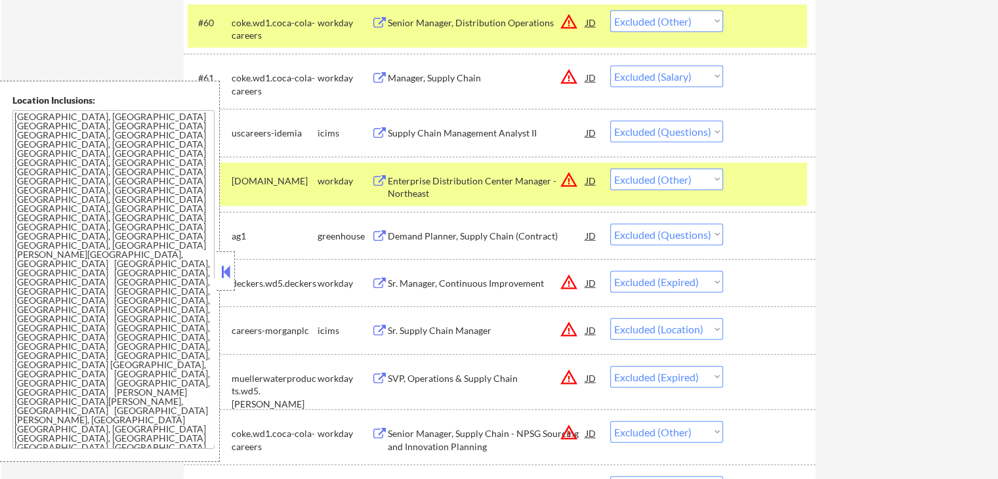
scroll to position [3676, 0]
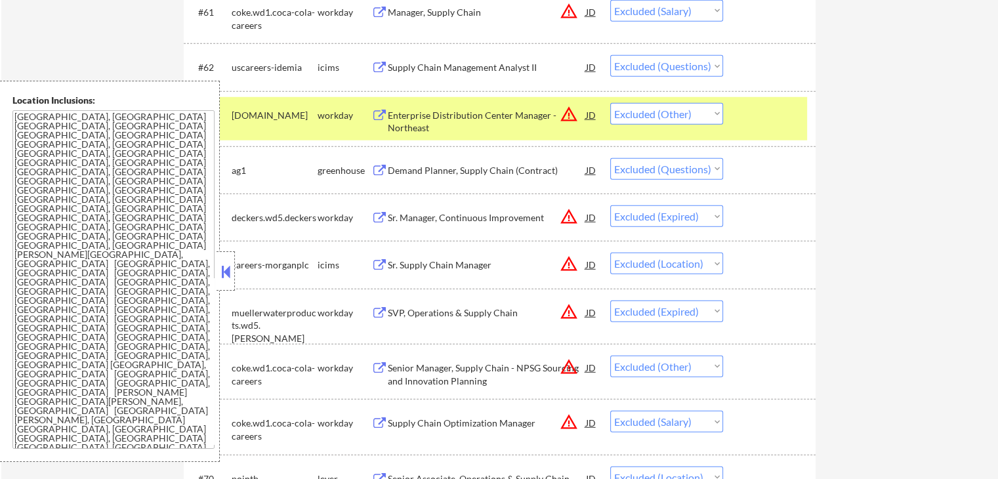
click at [454, 263] on div "Sr. Supply Chain Manager" at bounding box center [487, 265] width 198 height 13
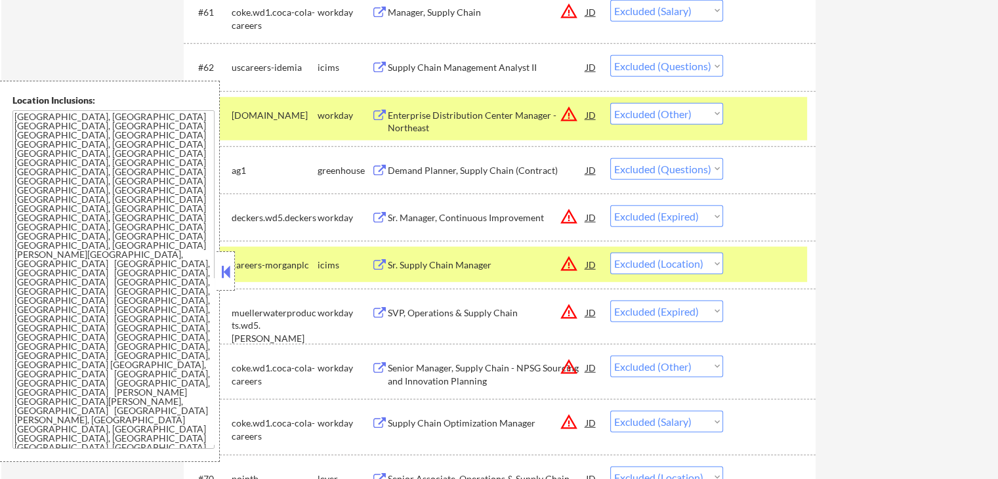
click at [420, 377] on div "Senior Manager, Supply Chain - NPSG Sourcing and Innovation Planning" at bounding box center [487, 375] width 198 height 26
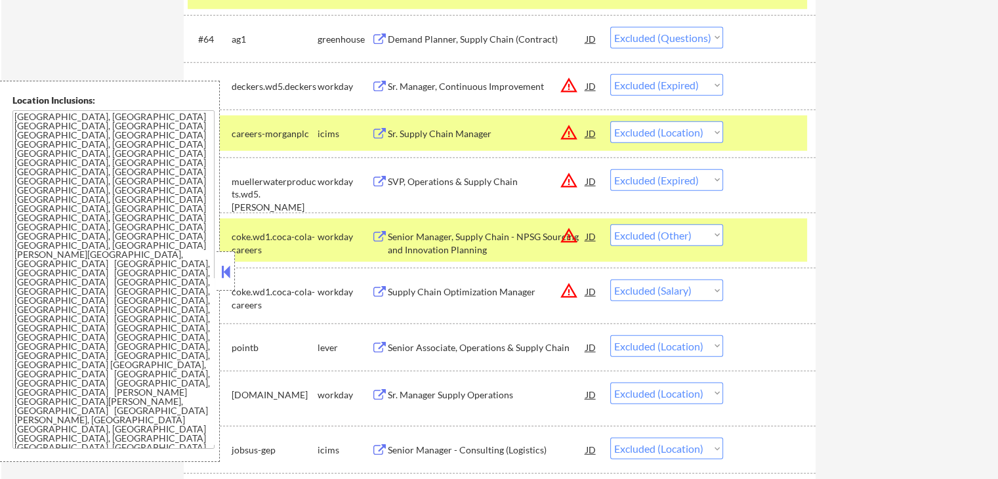
scroll to position [3872, 0]
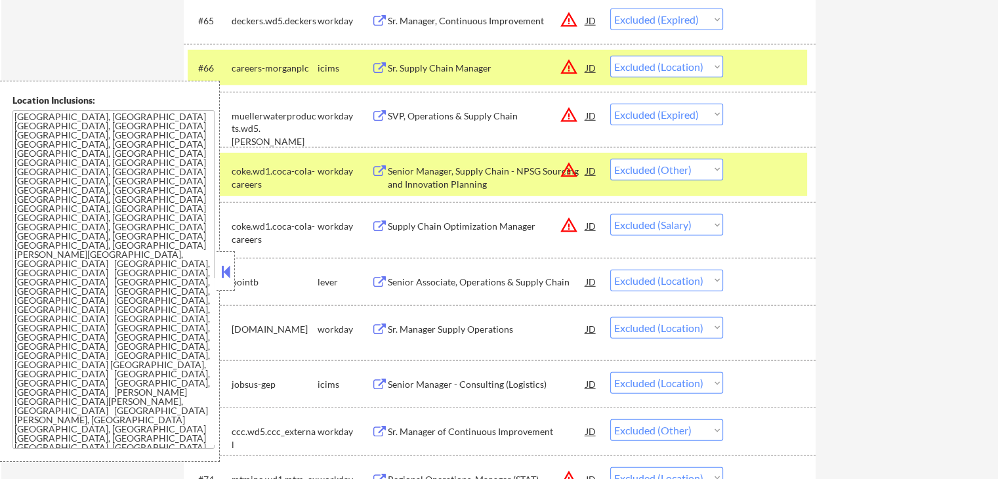
click at [461, 282] on div "Senior Associate, Operations & Supply Chain" at bounding box center [487, 282] width 198 height 13
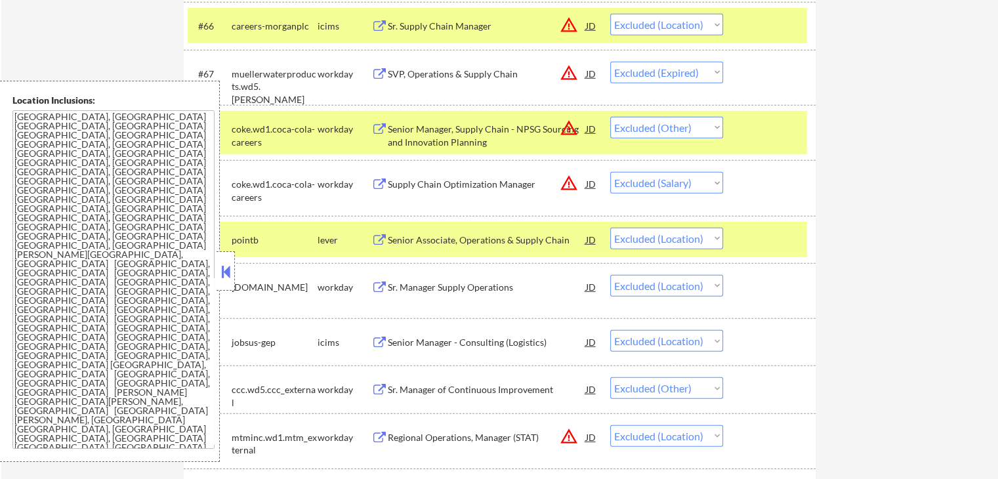
scroll to position [3938, 0]
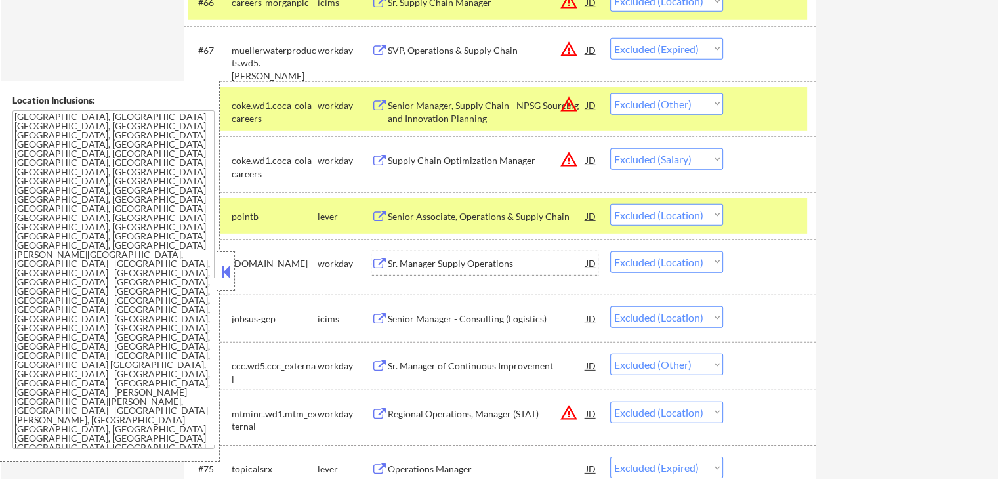
click at [444, 261] on div "Sr. Manager Supply Operations" at bounding box center [487, 263] width 198 height 13
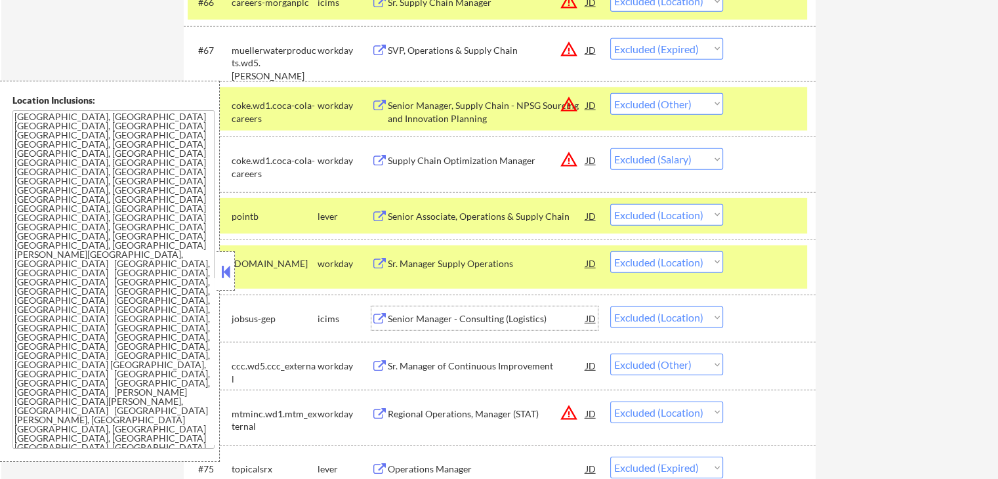
click at [435, 320] on div "Senior Manager - Consulting (Logistics)" at bounding box center [487, 318] width 198 height 13
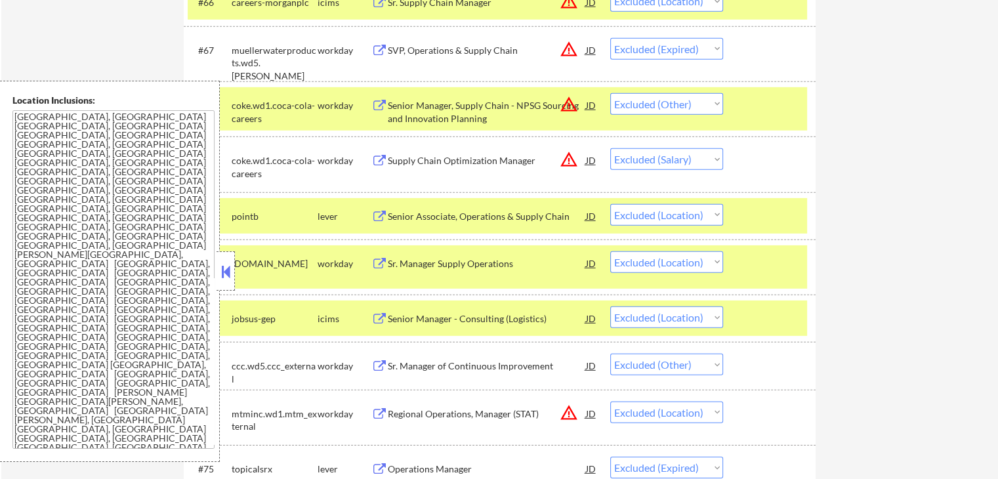
click at [423, 369] on div "Sr. Manager of Continuous Improvement" at bounding box center [487, 366] width 198 height 13
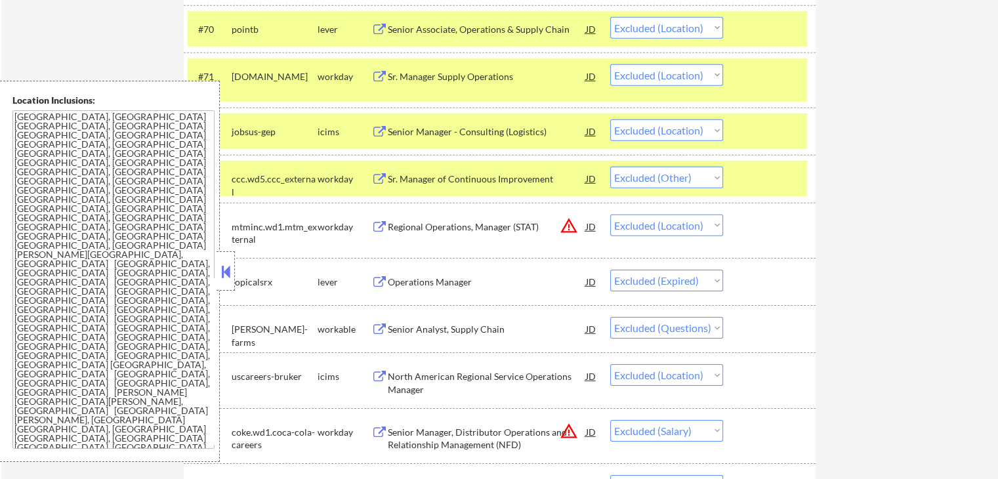
scroll to position [4135, 0]
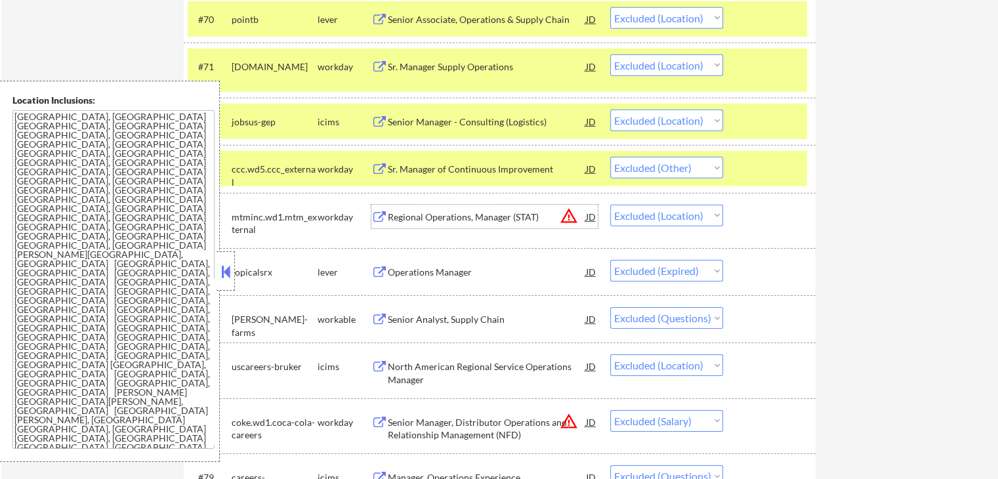
click at [398, 215] on div "Regional Operations, Manager (STAT)" at bounding box center [487, 217] width 198 height 13
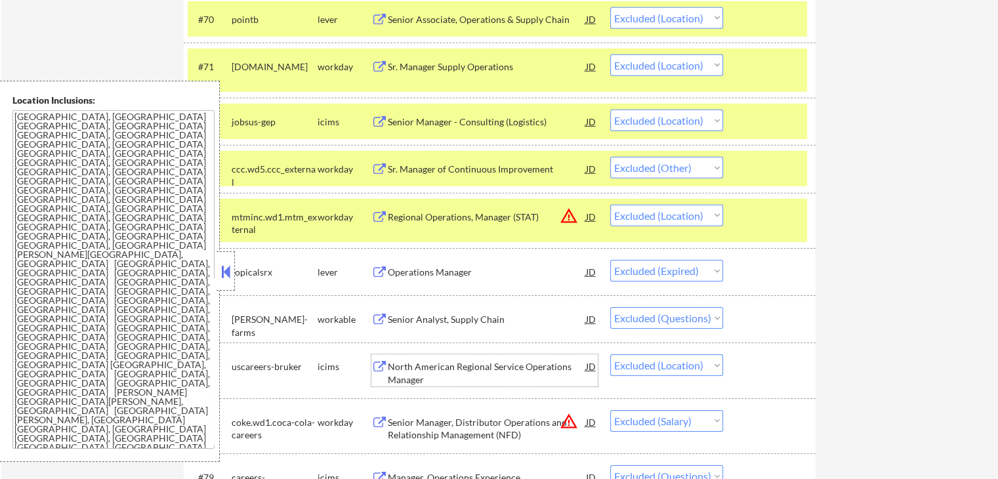
click at [412, 366] on div "North American Regional Service Operations Manager" at bounding box center [487, 373] width 198 height 26
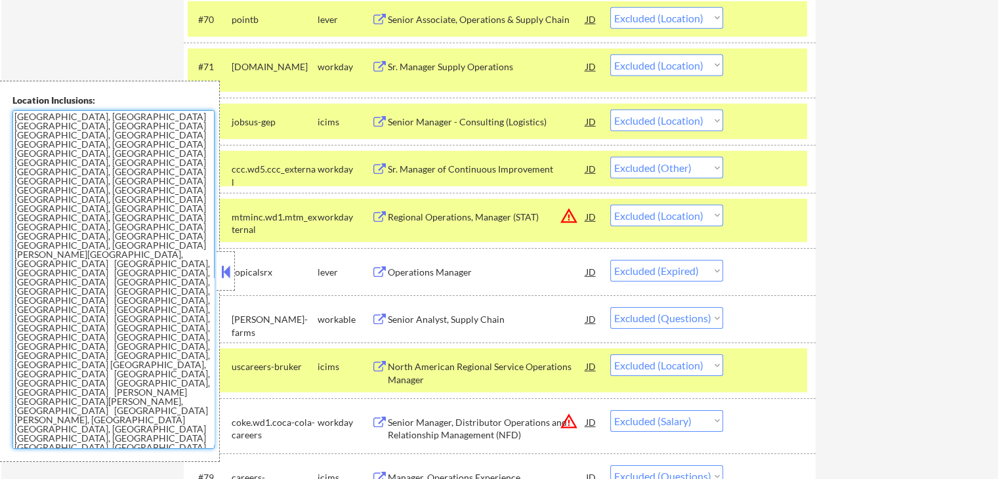
drag, startPoint x: 180, startPoint y: 259, endPoint x: 3, endPoint y: 116, distance: 227.8
click at [3, 116] on div "Location Inclusions: [GEOGRAPHIC_DATA], [GEOGRAPHIC_DATA] [GEOGRAPHIC_DATA], [G…" at bounding box center [110, 271] width 220 height 381
click at [89, 231] on textarea "[GEOGRAPHIC_DATA], [GEOGRAPHIC_DATA] [GEOGRAPHIC_DATA], [GEOGRAPHIC_DATA] [GEOG…" at bounding box center [113, 279] width 202 height 339
drag, startPoint x: 186, startPoint y: 255, endPoint x: 15, endPoint y: 116, distance: 219.8
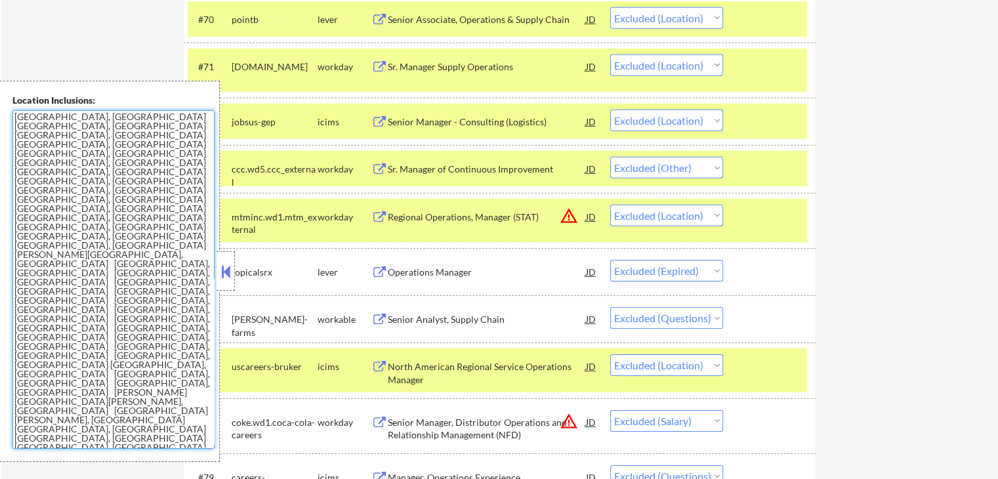
click at [15, 116] on textarea "[GEOGRAPHIC_DATA], [GEOGRAPHIC_DATA] [GEOGRAPHIC_DATA], [GEOGRAPHIC_DATA] [GEOG…" at bounding box center [113, 279] width 202 height 339
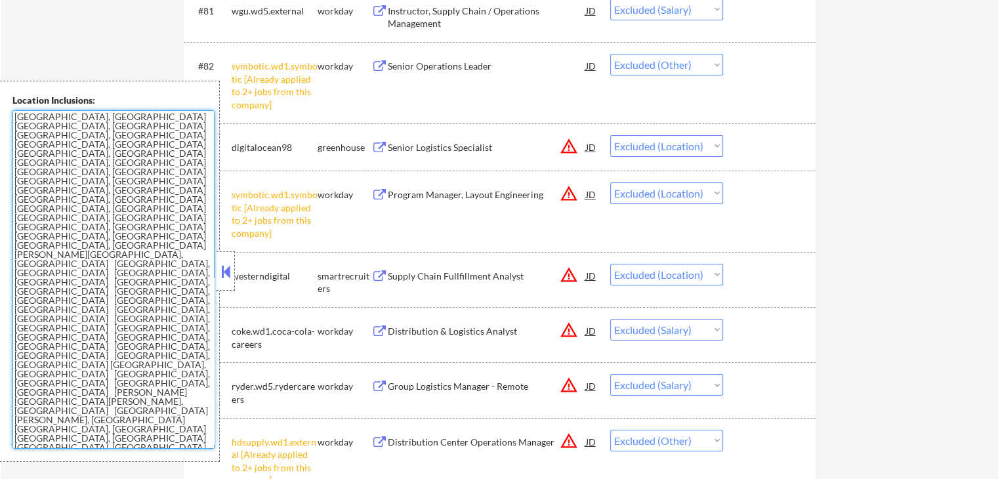
scroll to position [4726, 0]
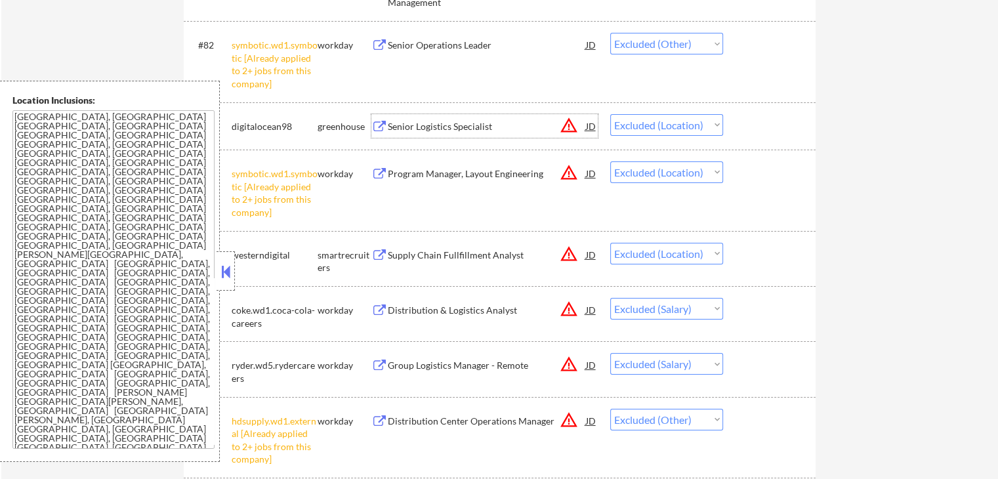
click at [395, 130] on div "Senior Logistics Specialist" at bounding box center [487, 126] width 198 height 13
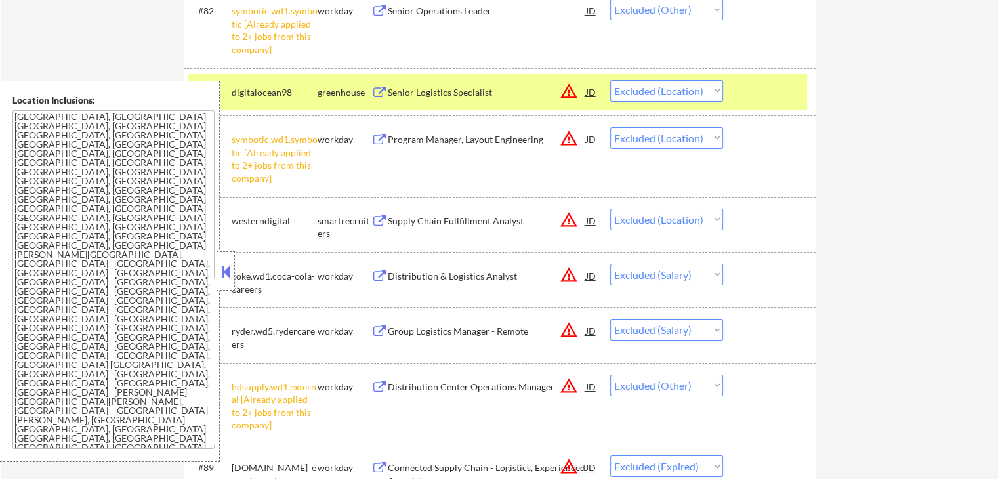
scroll to position [4791, 0]
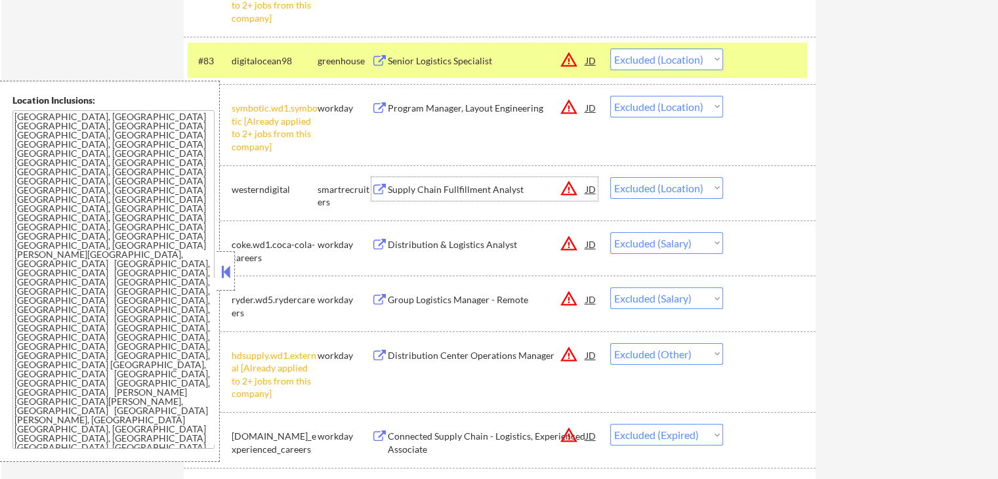
click at [422, 184] on div "Supply Chain Fullfillment Analyst" at bounding box center [487, 189] width 198 height 13
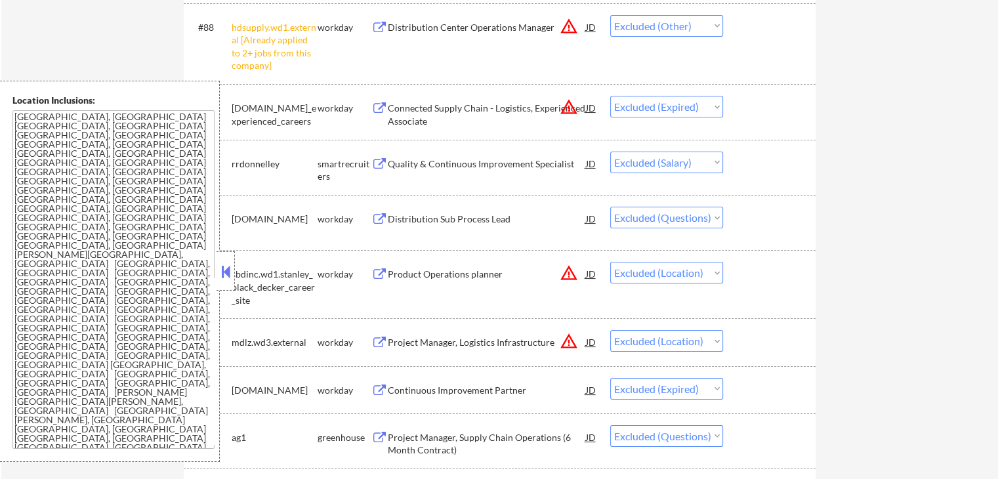
scroll to position [5185, 0]
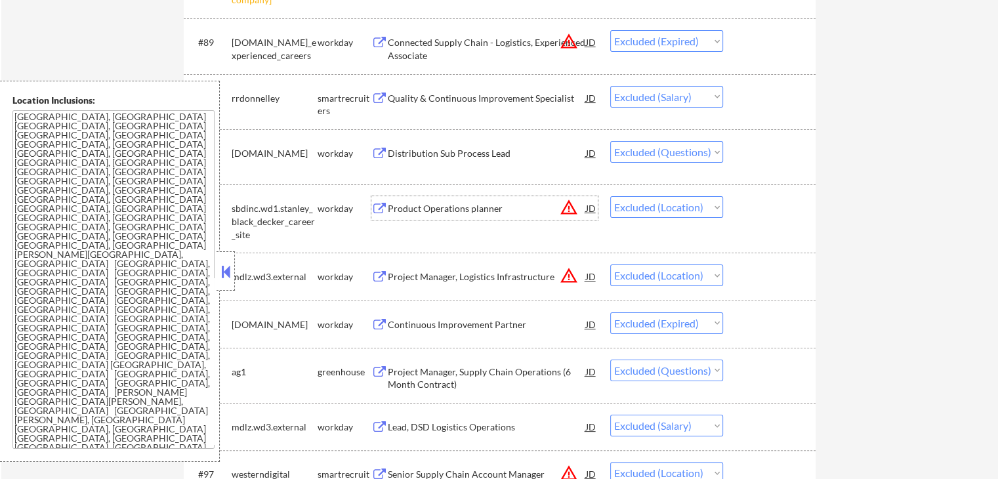
click at [410, 211] on div "Product Operations planner" at bounding box center [487, 208] width 198 height 13
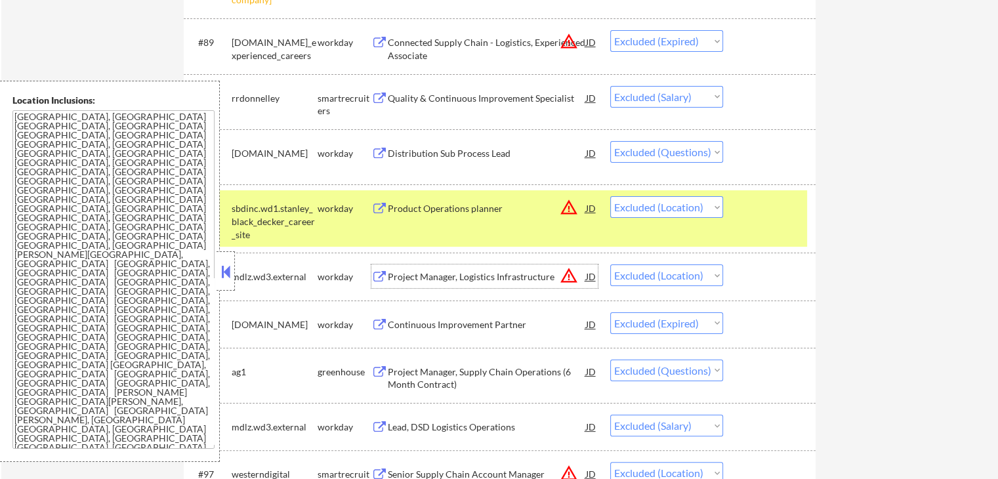
click at [414, 274] on div "Project Manager, Logistics Infrastructure" at bounding box center [487, 276] width 198 height 13
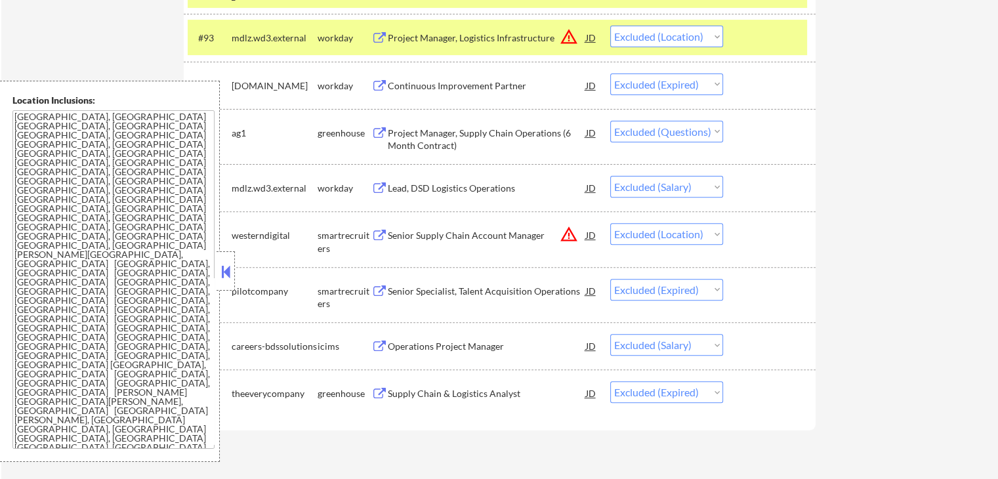
scroll to position [5448, 0]
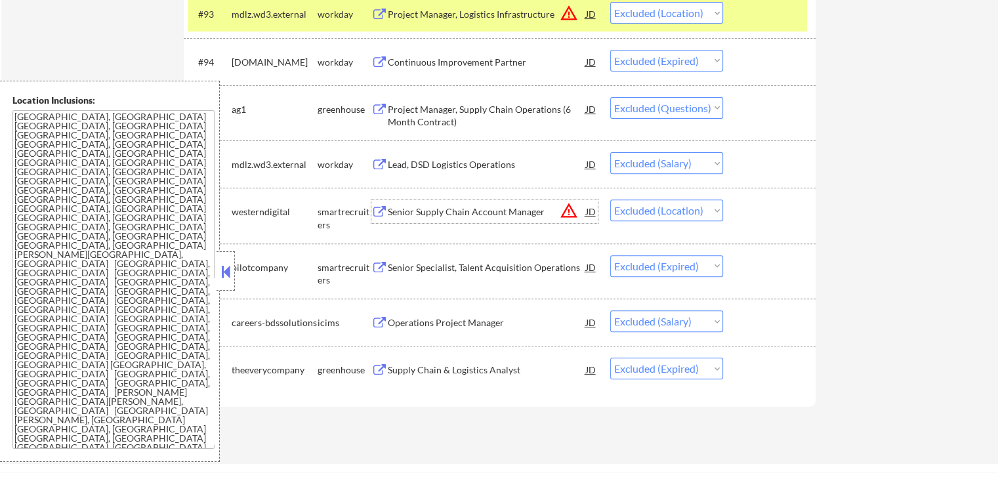
click at [417, 209] on div "Senior Supply Chain Account Manager" at bounding box center [487, 211] width 198 height 13
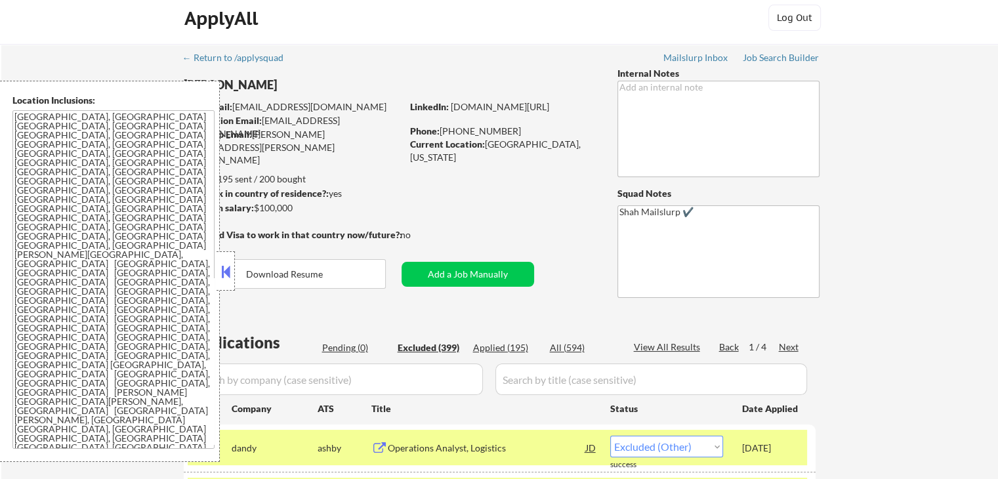
scroll to position [131, 0]
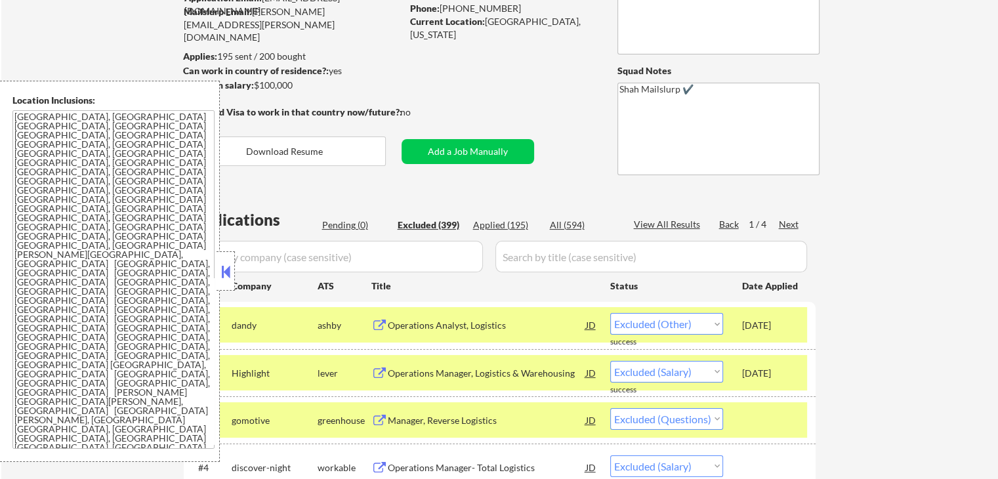
click at [785, 227] on div "Next" at bounding box center [789, 224] width 21 height 13
select select ""excluded__expired_""
select select ""excluded__location_""
select select ""excluded""
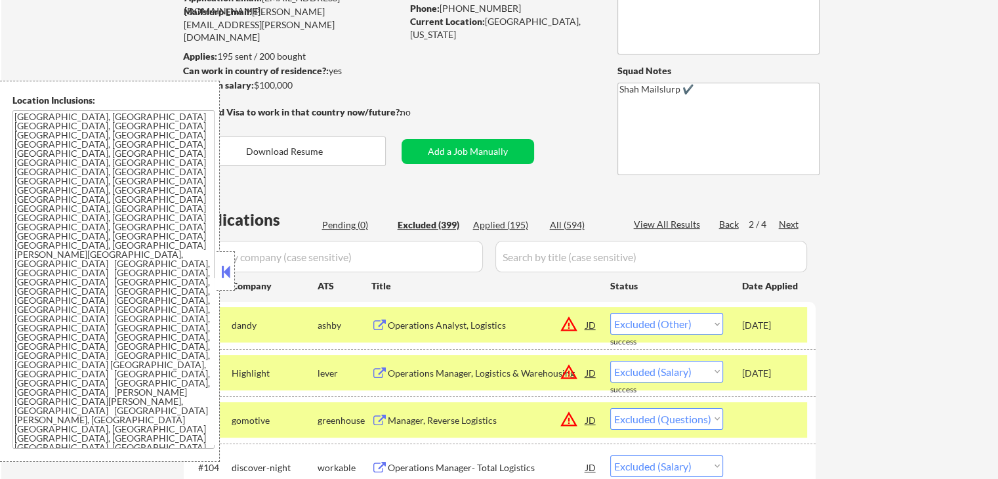
select select ""excluded__location_""
select select ""excluded__salary_""
select select ""excluded__other_""
select select ""excluded__location_""
select select ""excluded__salary_""
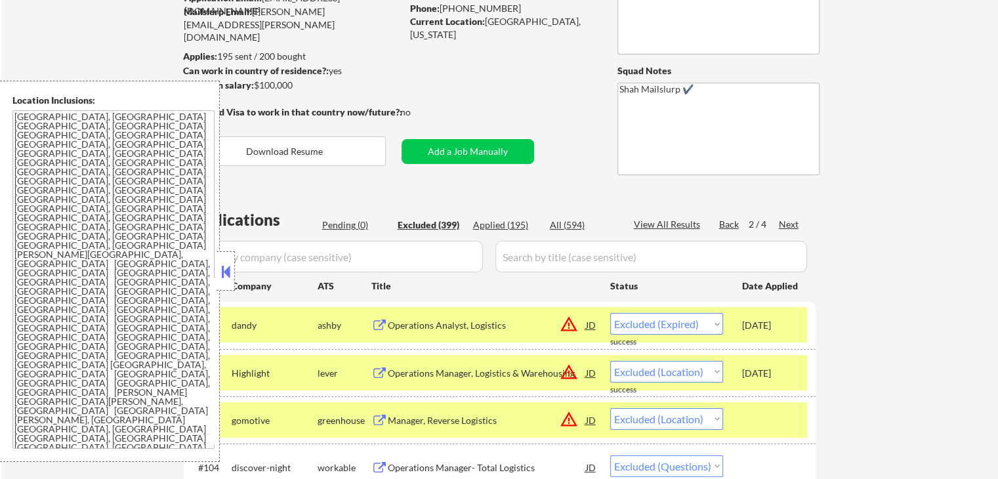
select select ""excluded__expired_""
select select ""excluded""
select select ""excluded__salary_""
select select ""excluded""
select select ""excluded__expired_""
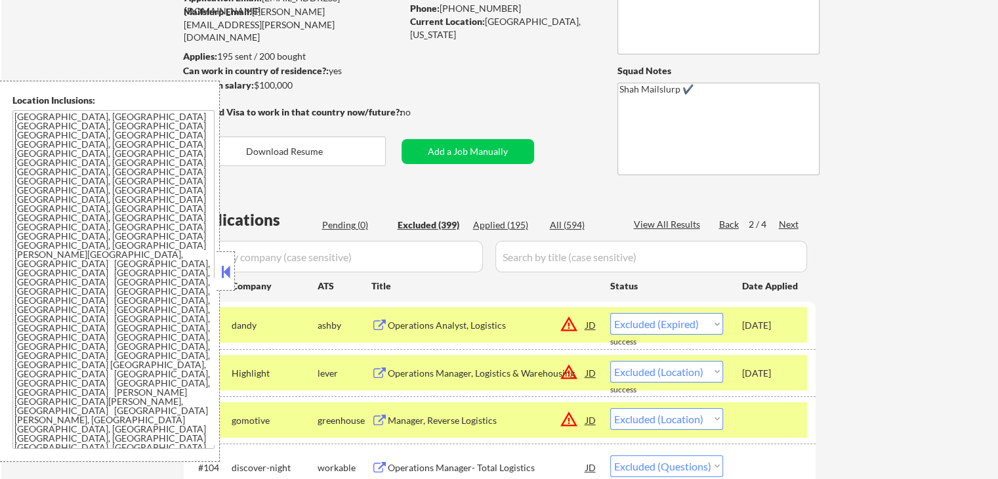
select select ""excluded__expired_""
select select ""excluded__salary_""
select select ""excluded__location_""
select select ""excluded__salary_""
select select ""excluded""
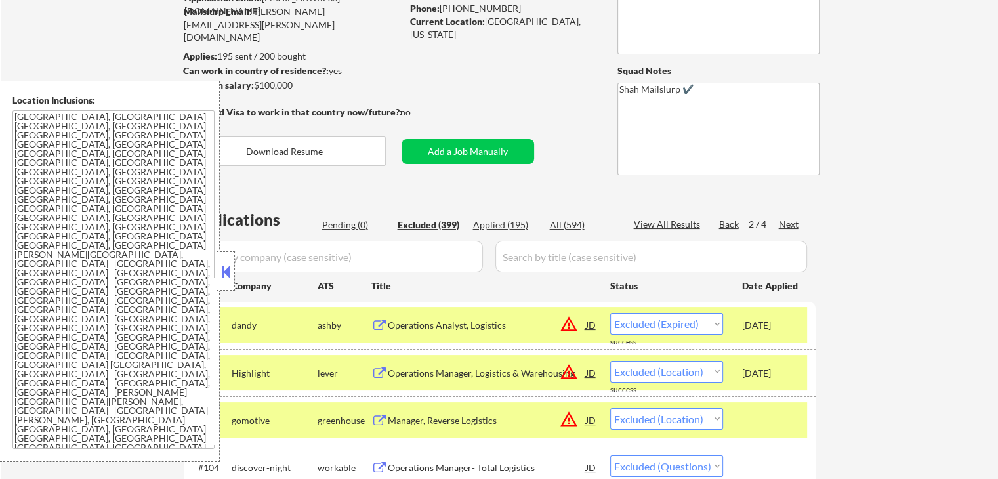
select select ""excluded__salary_""
select select ""excluded__location_""
select select ""excluded""
select select ""excluded__expired_""
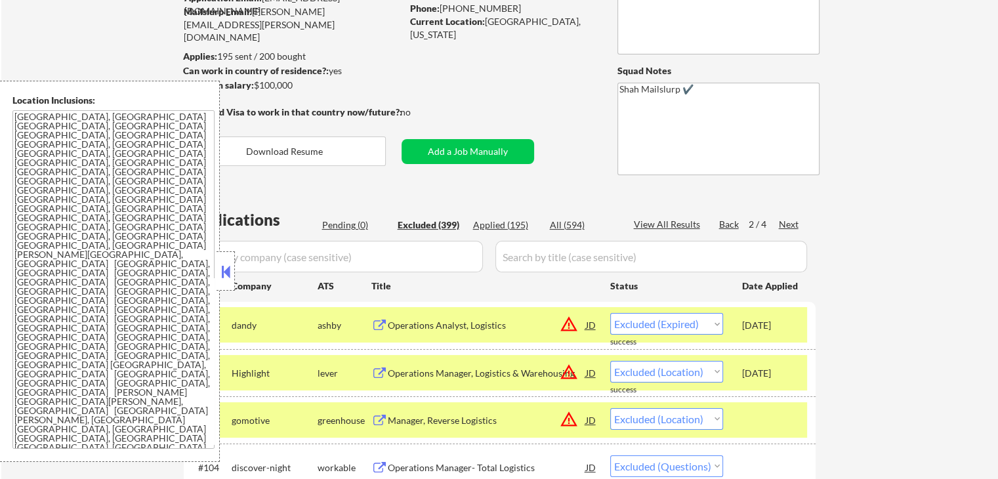
select select ""excluded""
select select ""excluded__salary_""
select select ""excluded__other_""
select select ""excluded__salary_""
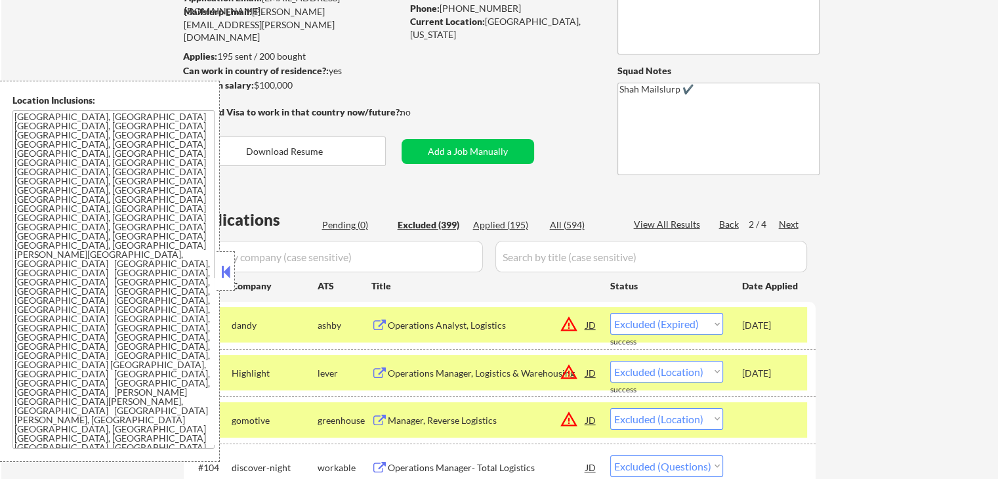
select select ""excluded__location_""
select select ""excluded__expired_""
select select ""excluded__salary_""
select select ""excluded__expired_""
select select ""excluded__salary_""
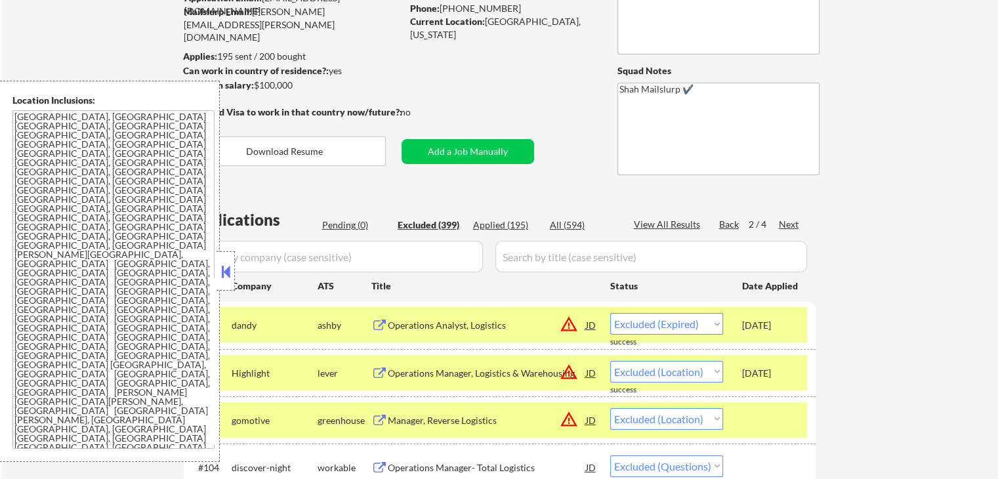
select select ""excluded""
select select ""excluded__salary_""
select select ""excluded__expired_""
select select ""excluded__salary_""
select select ""excluded""
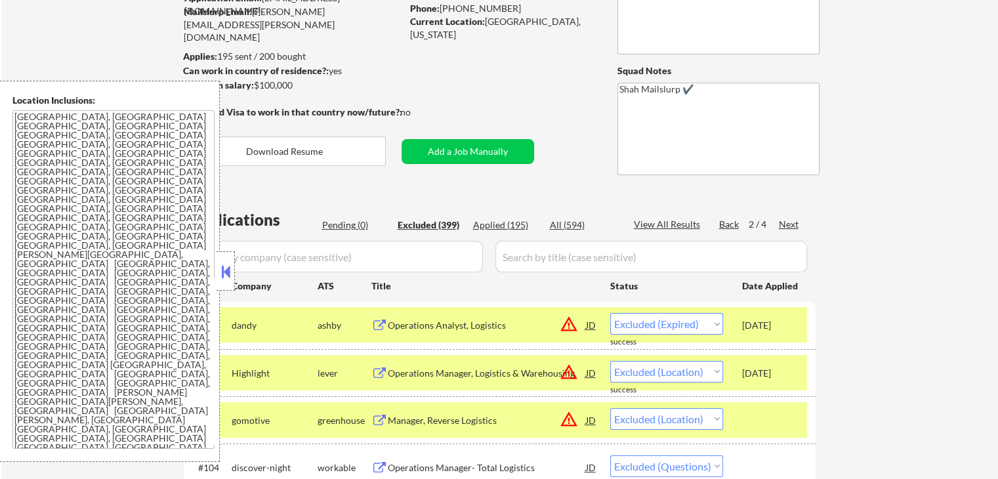
select select ""excluded""
select select ""excluded__location_""
select select ""excluded__expired_""
select select ""excluded""
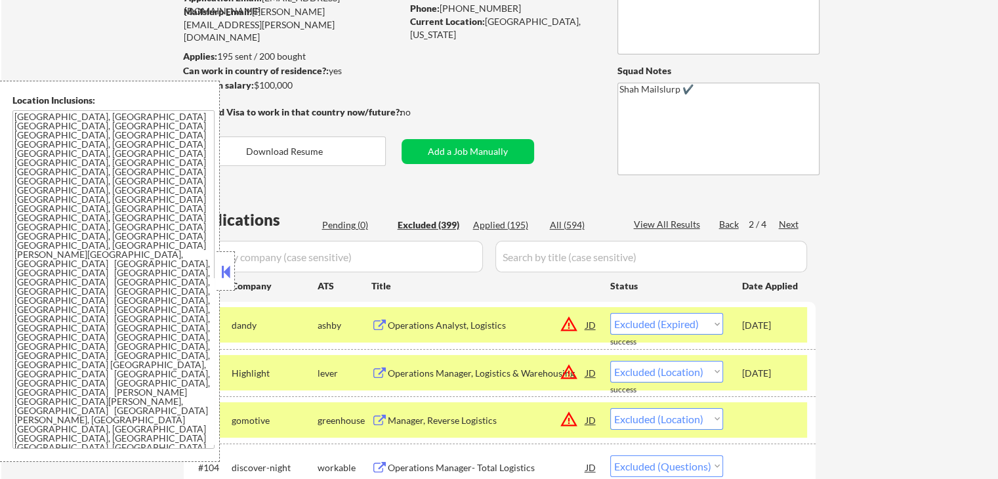
select select ""excluded__expired_""
select select ""excluded__other_""
select select ""excluded__location_""
select select ""excluded__salary_""
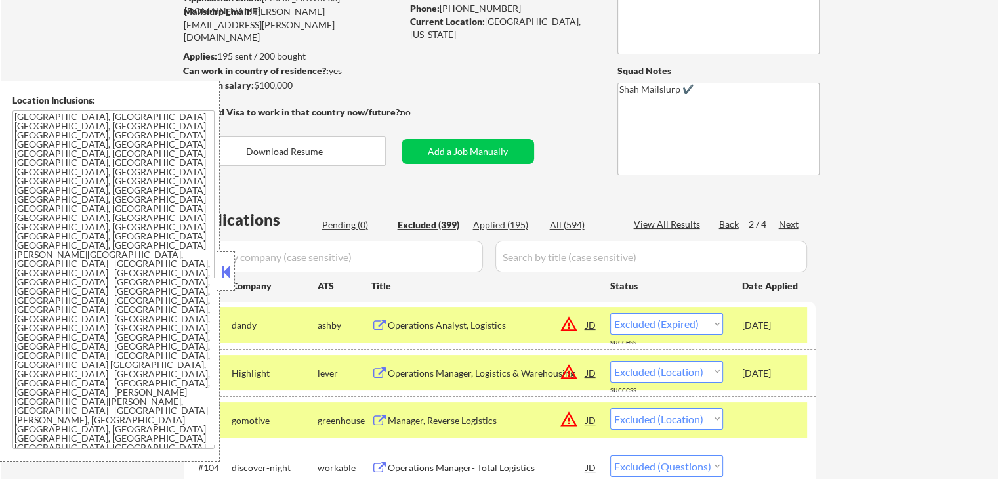
select select ""excluded__expired_""
select select ""excluded__other_""
select select ""excluded__salary_""
select select ""excluded__expired_""
select select ""excluded__salary_""
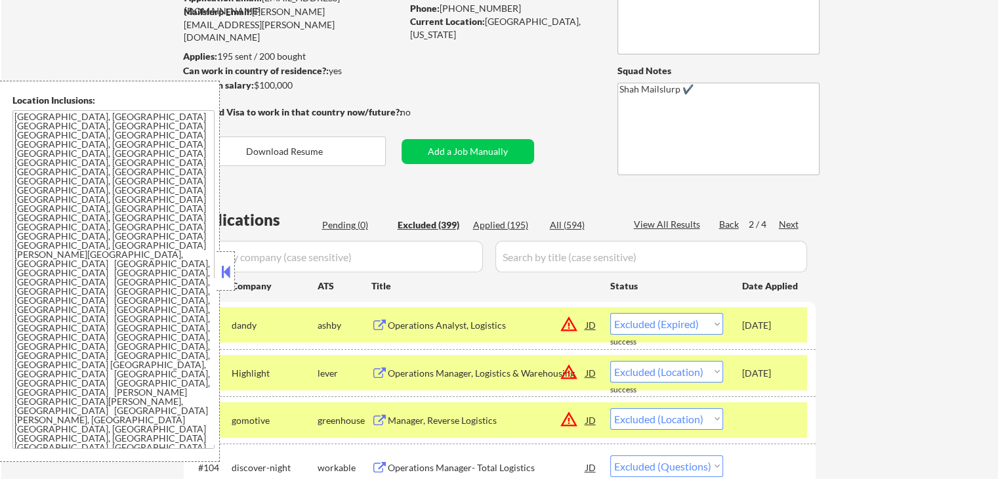
select select ""excluded__salary_""
select select ""excluded__location_""
select select ""excluded""
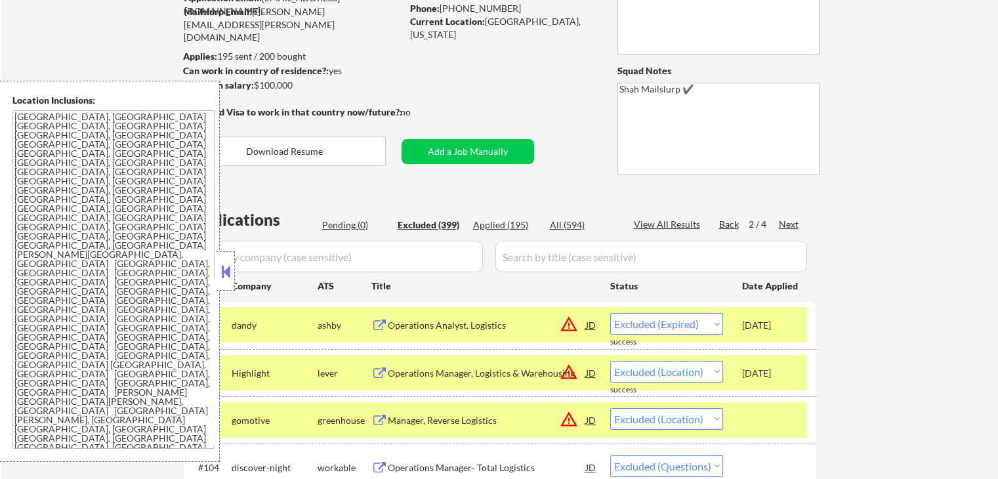
select select ""excluded__blocklist_""
select select ""excluded__other_""
select select ""excluded""
select select ""excluded__expired_""
select select ""excluded""
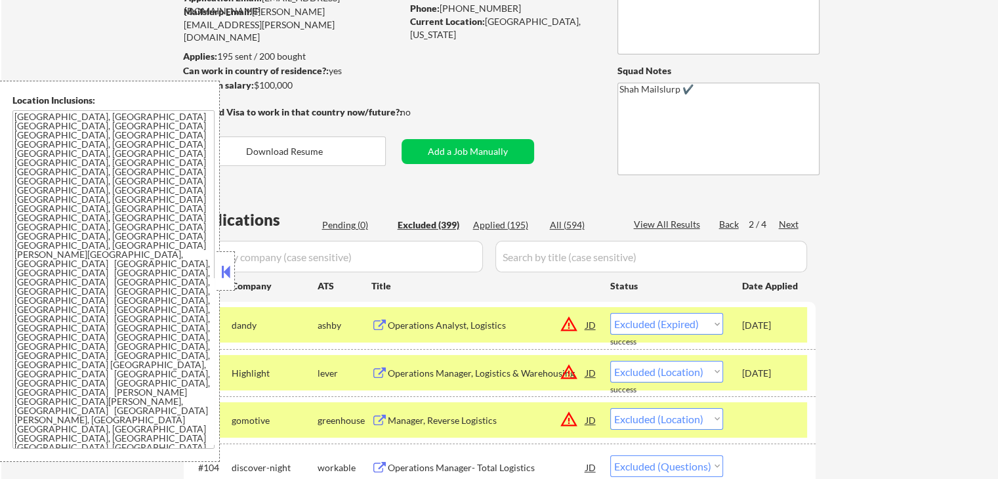
select select ""excluded__other_""
select select ""excluded__location_""
select select ""excluded__other_""
select select ""excluded__expired_""
select select ""excluded__salary_""
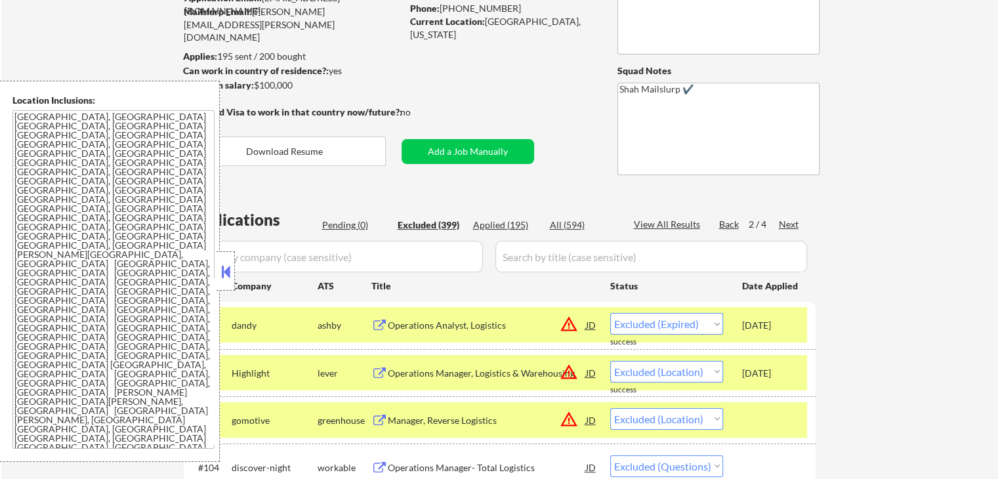
select select ""excluded__location_""
select select ""excluded__expired_""
select select ""excluded""
select select ""excluded__other_""
select select ""excluded__location_""
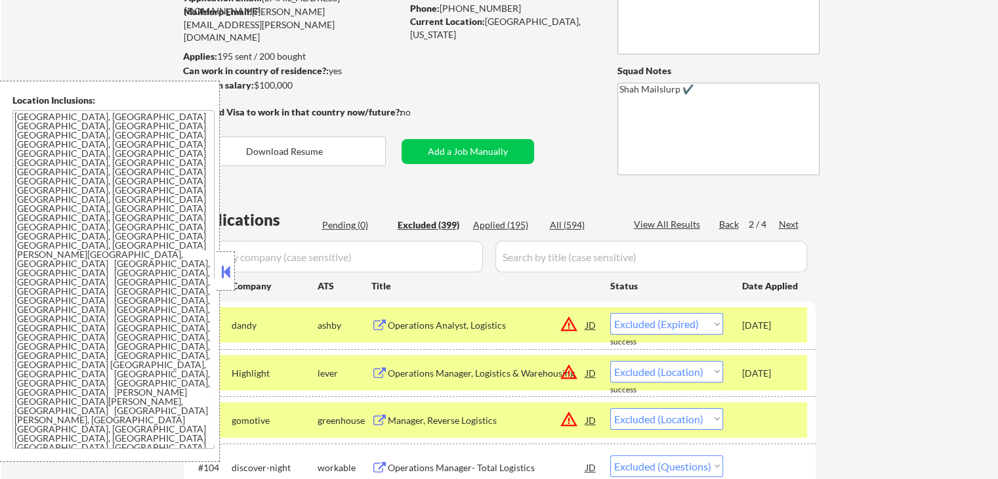
select select ""excluded__location_""
select select ""excluded__salary_""
select select ""excluded__expired_""
select select ""excluded__salary_""
select select ""excluded""
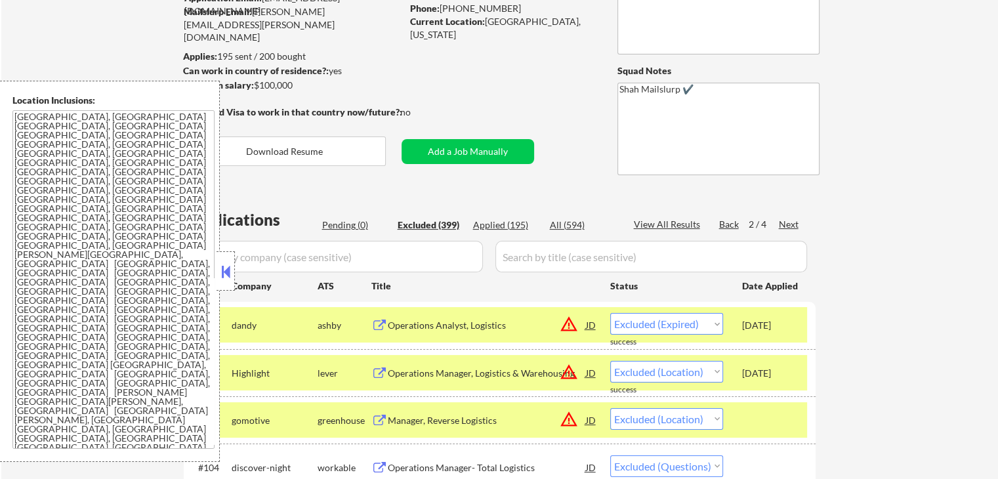
select select ""excluded""
select select ""excluded__other_""
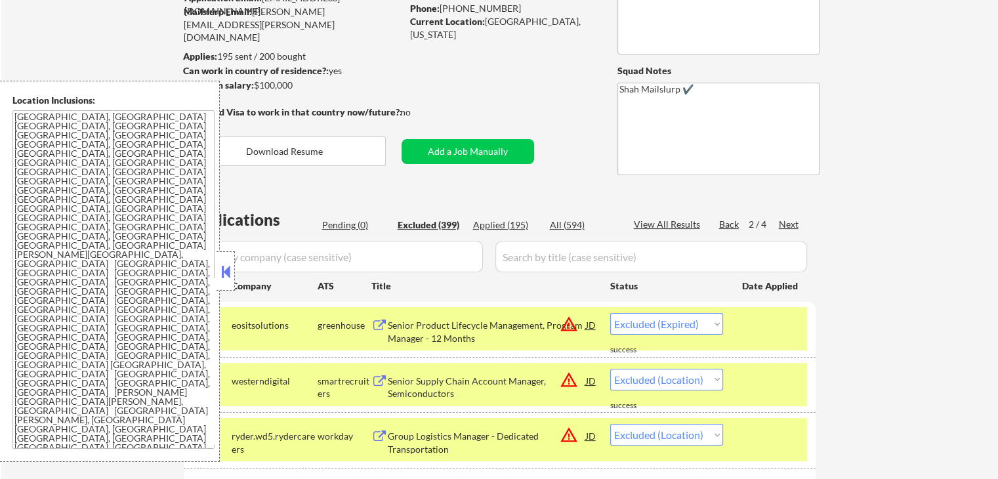
scroll to position [197, 0]
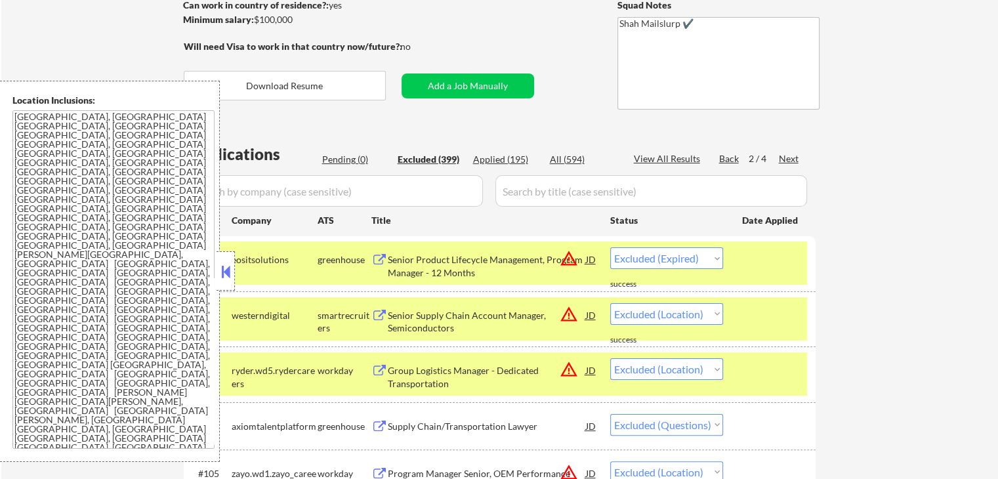
click at [441, 318] on div "Senior Supply Chain Account Manager, Semiconductors" at bounding box center [487, 322] width 198 height 26
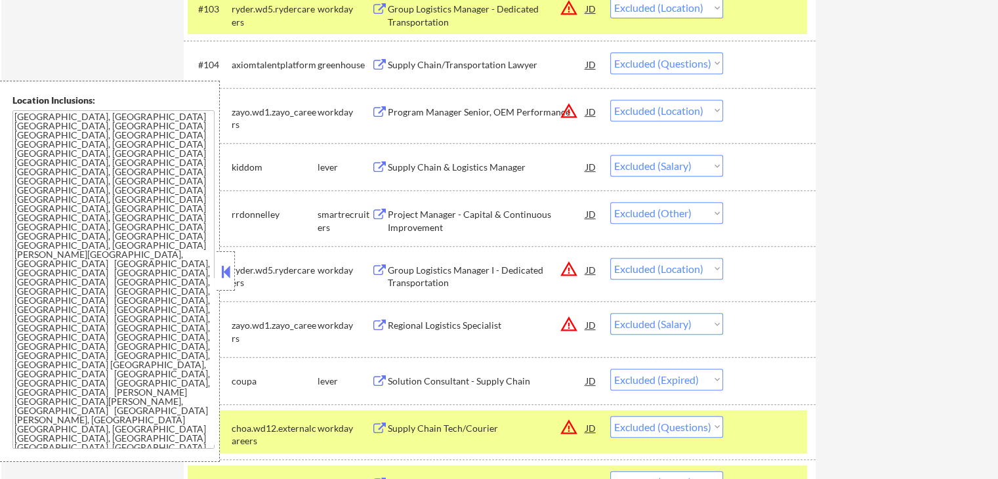
scroll to position [591, 0]
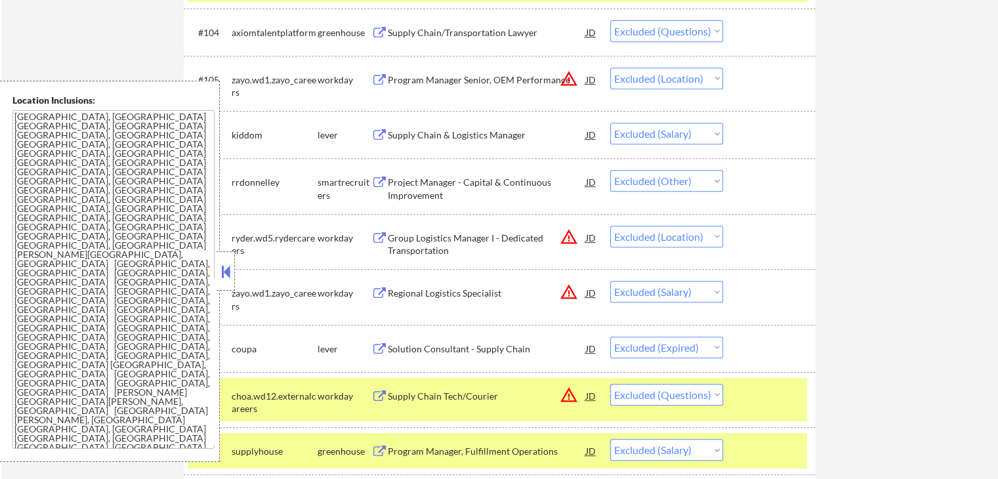
click at [417, 186] on div "Project Manager - Capital & Continuous Improvement" at bounding box center [487, 189] width 198 height 26
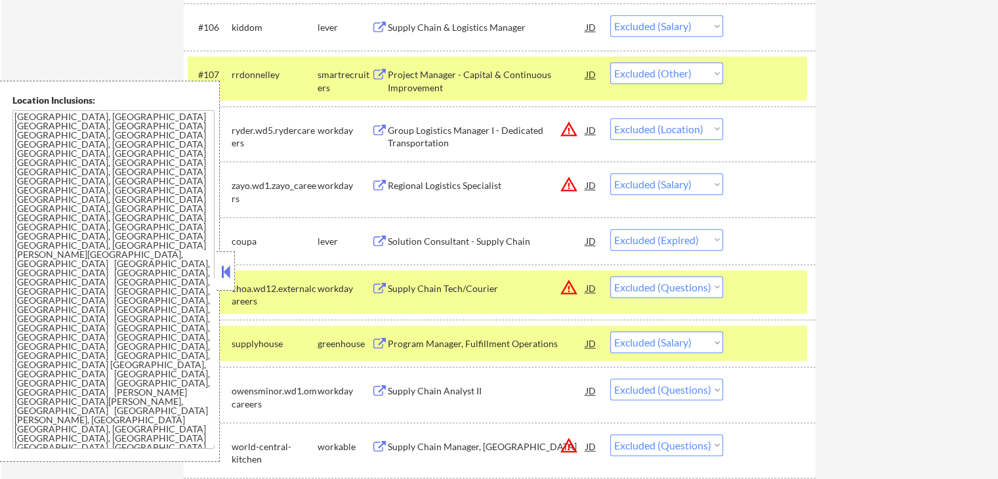
scroll to position [722, 0]
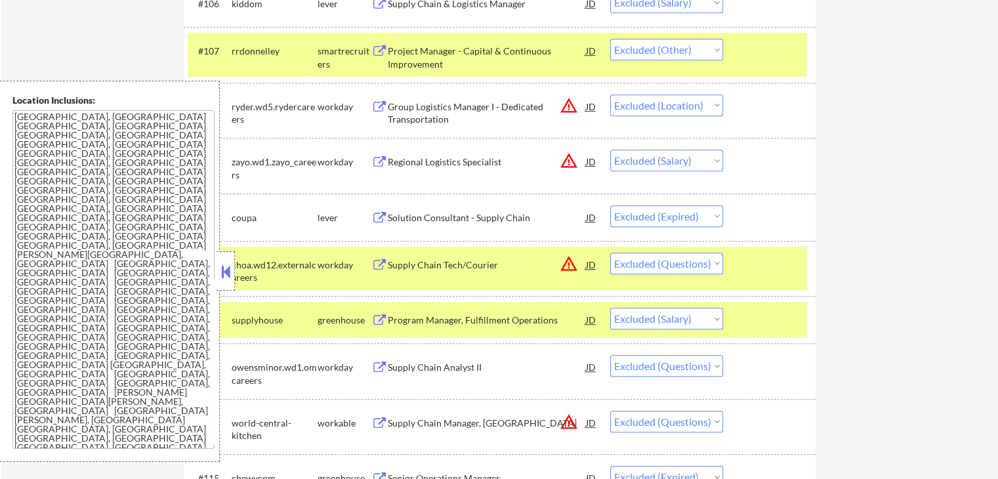
click at [425, 117] on div "Group Logistics Manager I - Dedicated Transportation" at bounding box center [487, 113] width 198 height 26
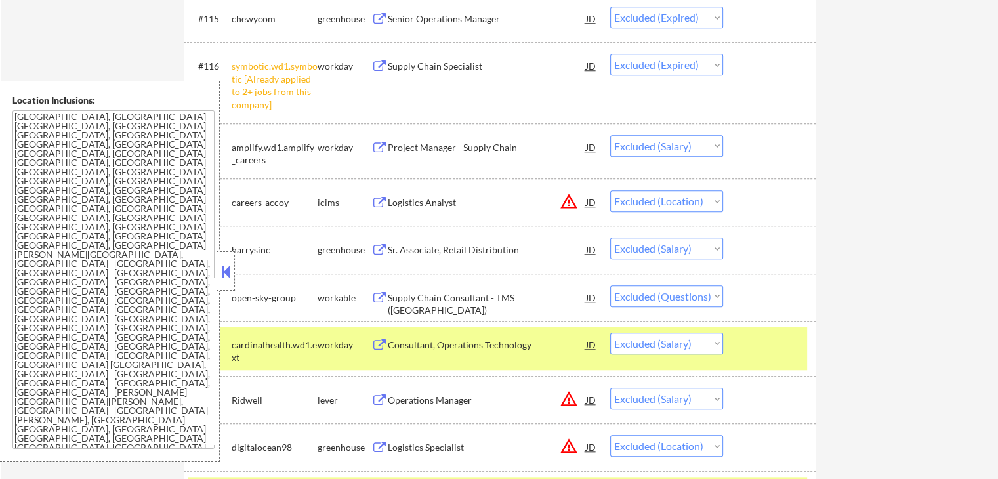
scroll to position [1247, 0]
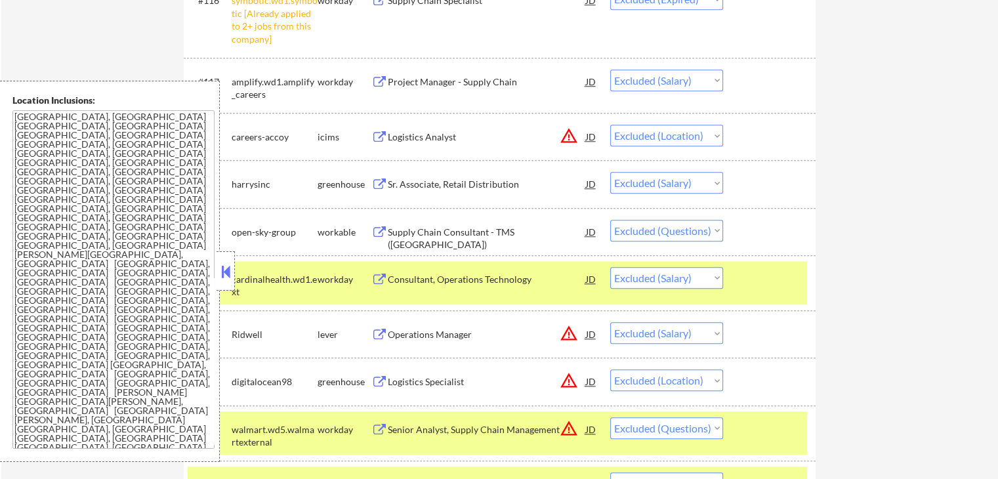
click at [388, 138] on div "Logistics Analyst" at bounding box center [487, 137] width 198 height 13
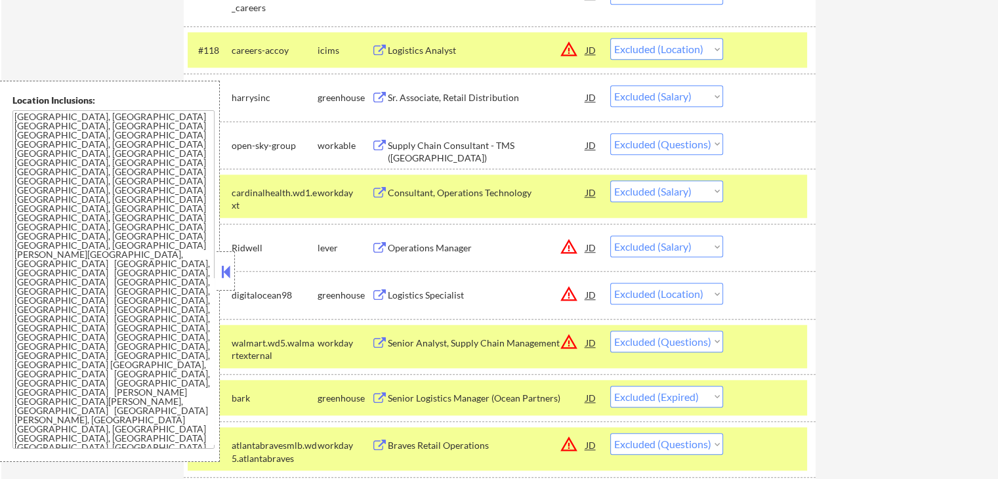
scroll to position [1378, 0]
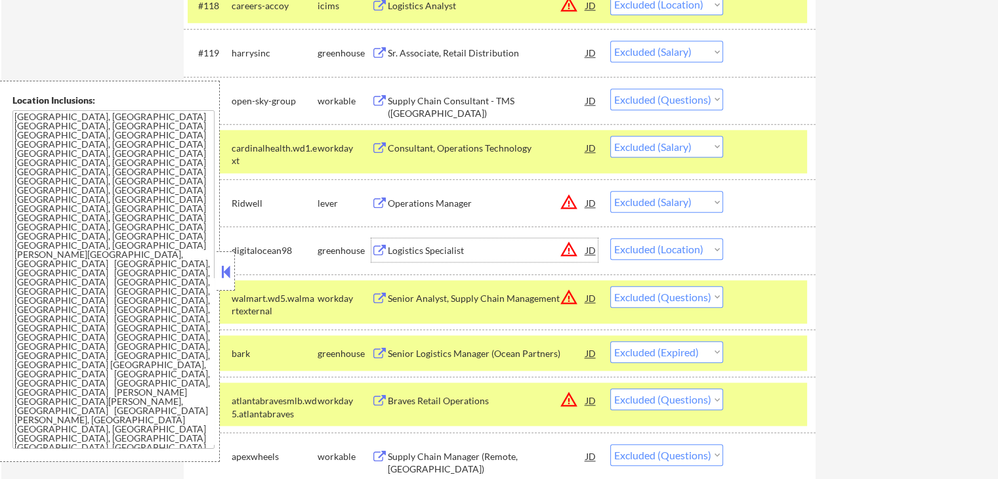
click at [392, 253] on div "Logistics Specialist" at bounding box center [487, 250] width 198 height 13
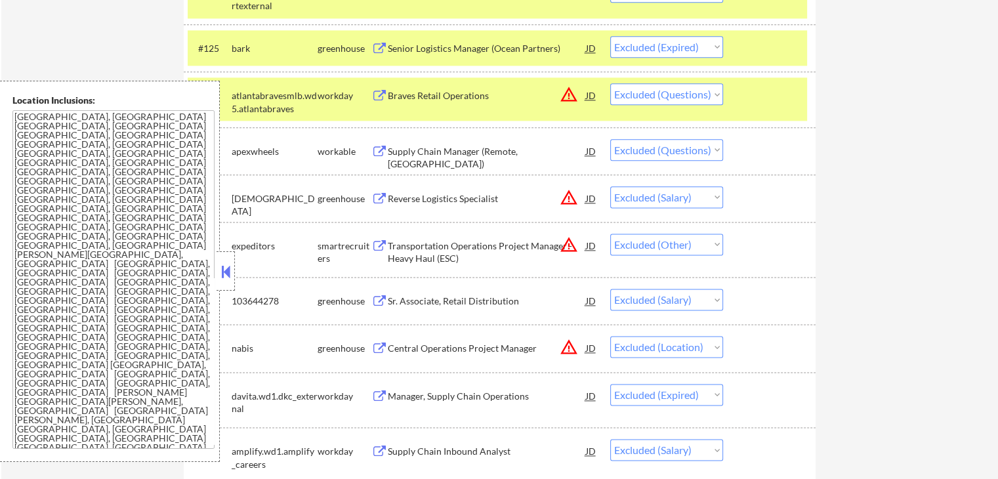
scroll to position [1707, 0]
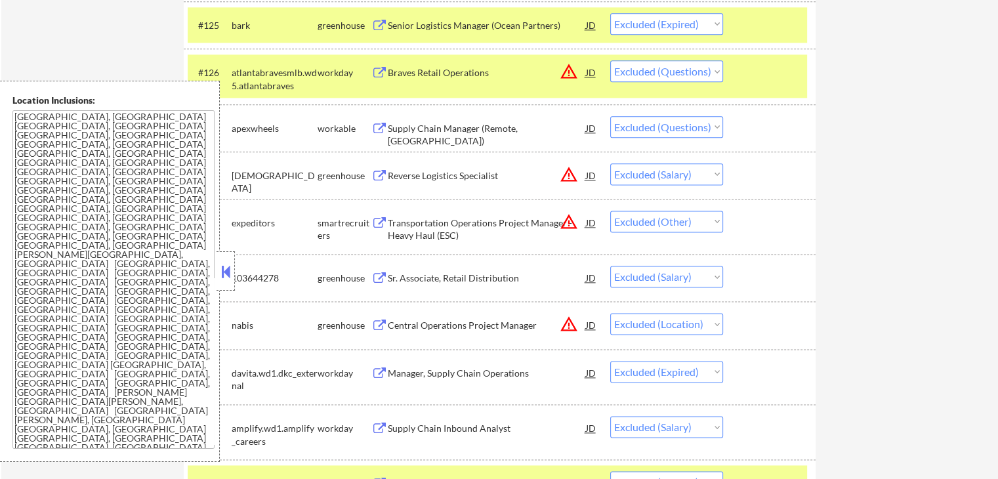
click at [431, 222] on div "Transportation Operations Project Manager - Heavy Haul (ESC)" at bounding box center [487, 230] width 198 height 26
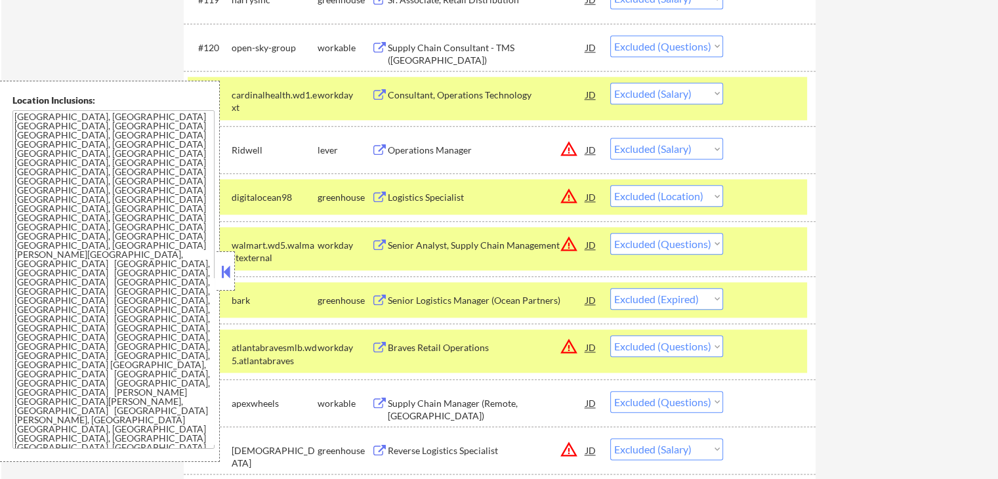
scroll to position [1454, 0]
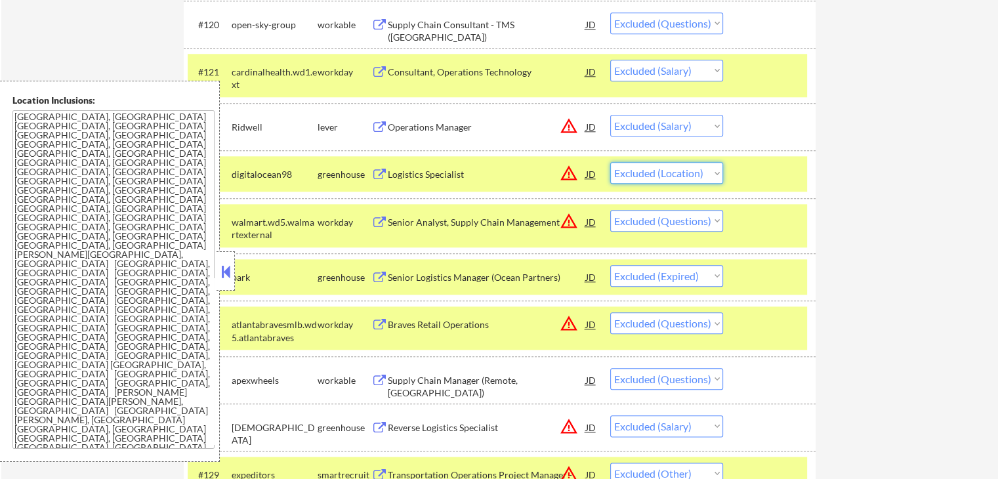
click at [662, 174] on select "Choose an option... Pending Applied Excluded (Questions) Excluded (Expired) Exc…" at bounding box center [666, 173] width 113 height 22
click at [610, 162] on select "Choose an option... Pending Applied Excluded (Questions) Excluded (Expired) Exc…" at bounding box center [666, 173] width 113 height 22
select select ""excluded""
select select ""excluded__expired_""
select select ""excluded""
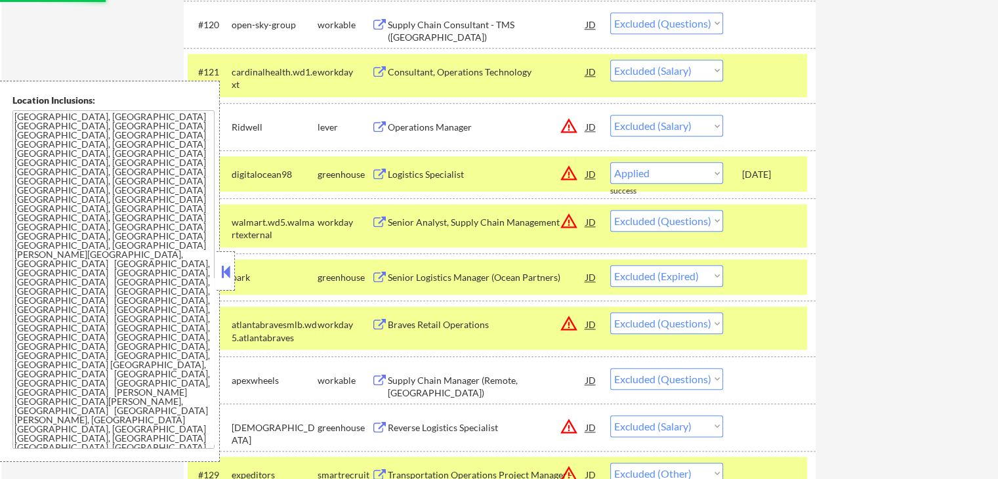
select select ""excluded__salary_""
select select ""excluded__other_""
select select ""excluded__salary_""
select select ""excluded__location_""
select select ""excluded__expired_""
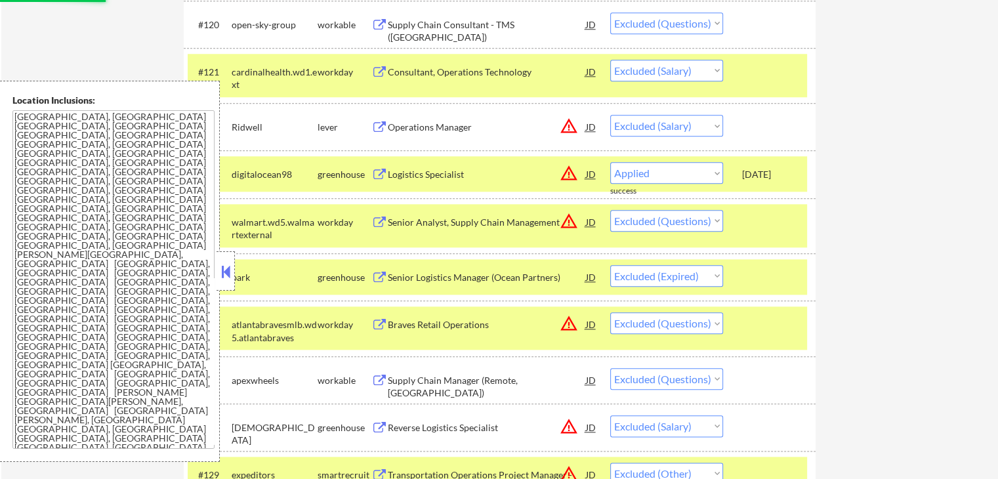
select select ""excluded__salary_""
select select ""excluded__expired_""
select select ""excluded__salary_""
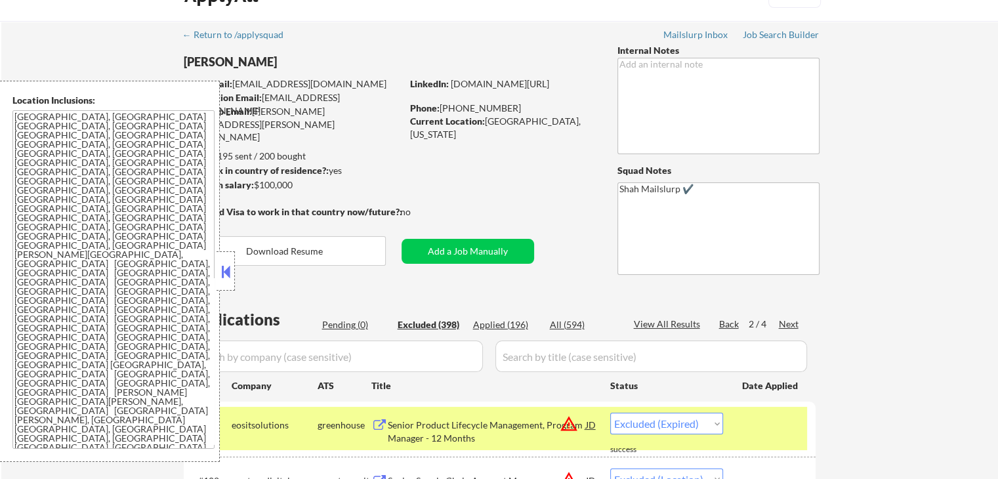
scroll to position [0, 0]
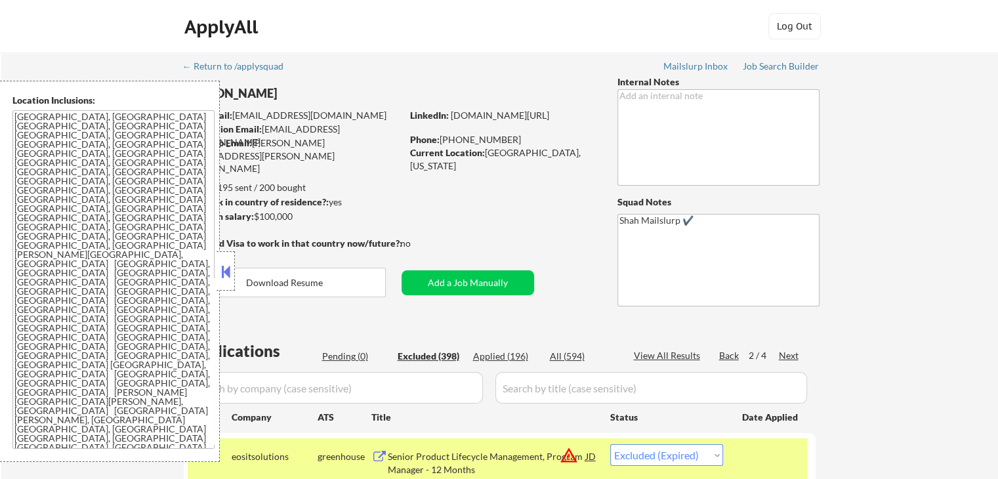
click at [502, 354] on div "Applied (196)" at bounding box center [506, 356] width 66 height 13
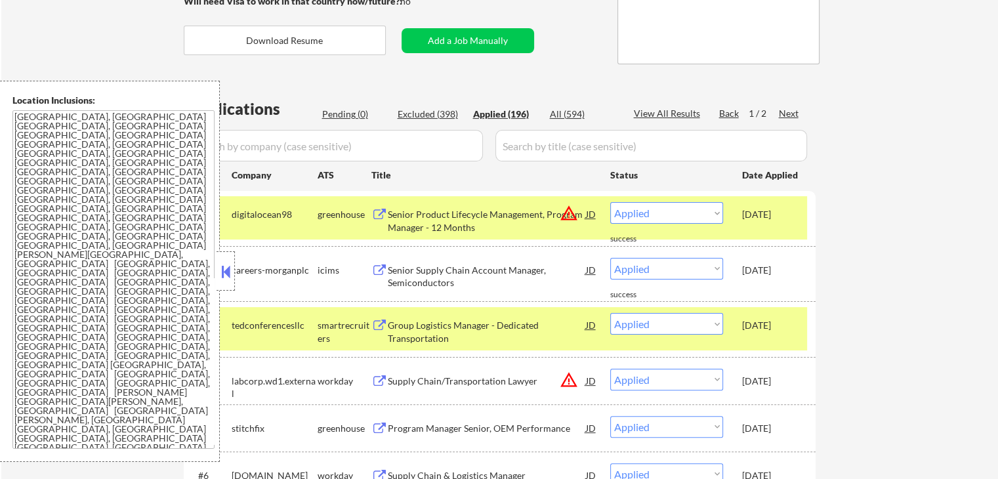
scroll to position [263, 0]
